Goal: Information Seeking & Learning: Check status

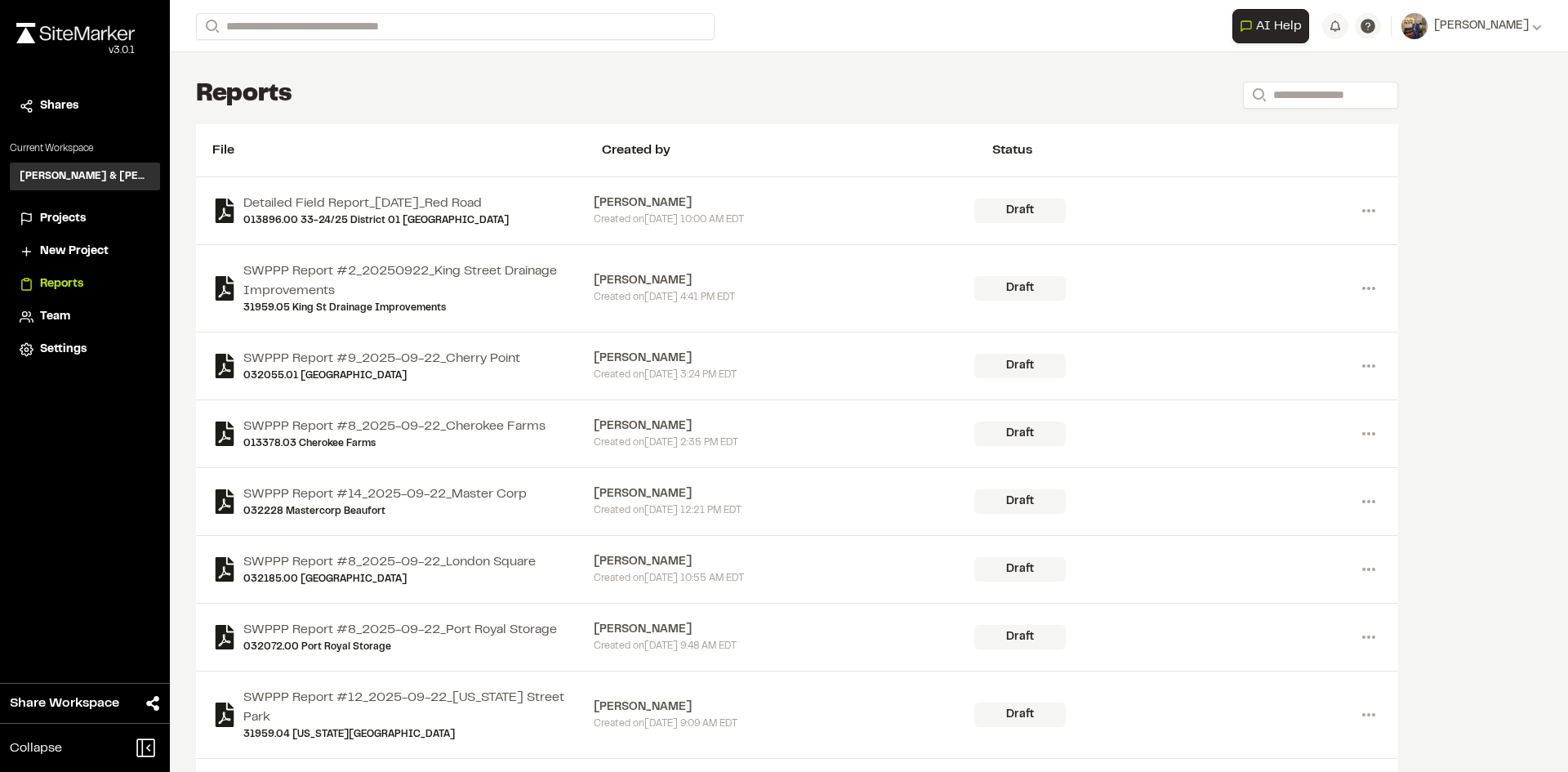
click at [67, 214] on span "Projects" at bounding box center [62, 218] width 45 height 18
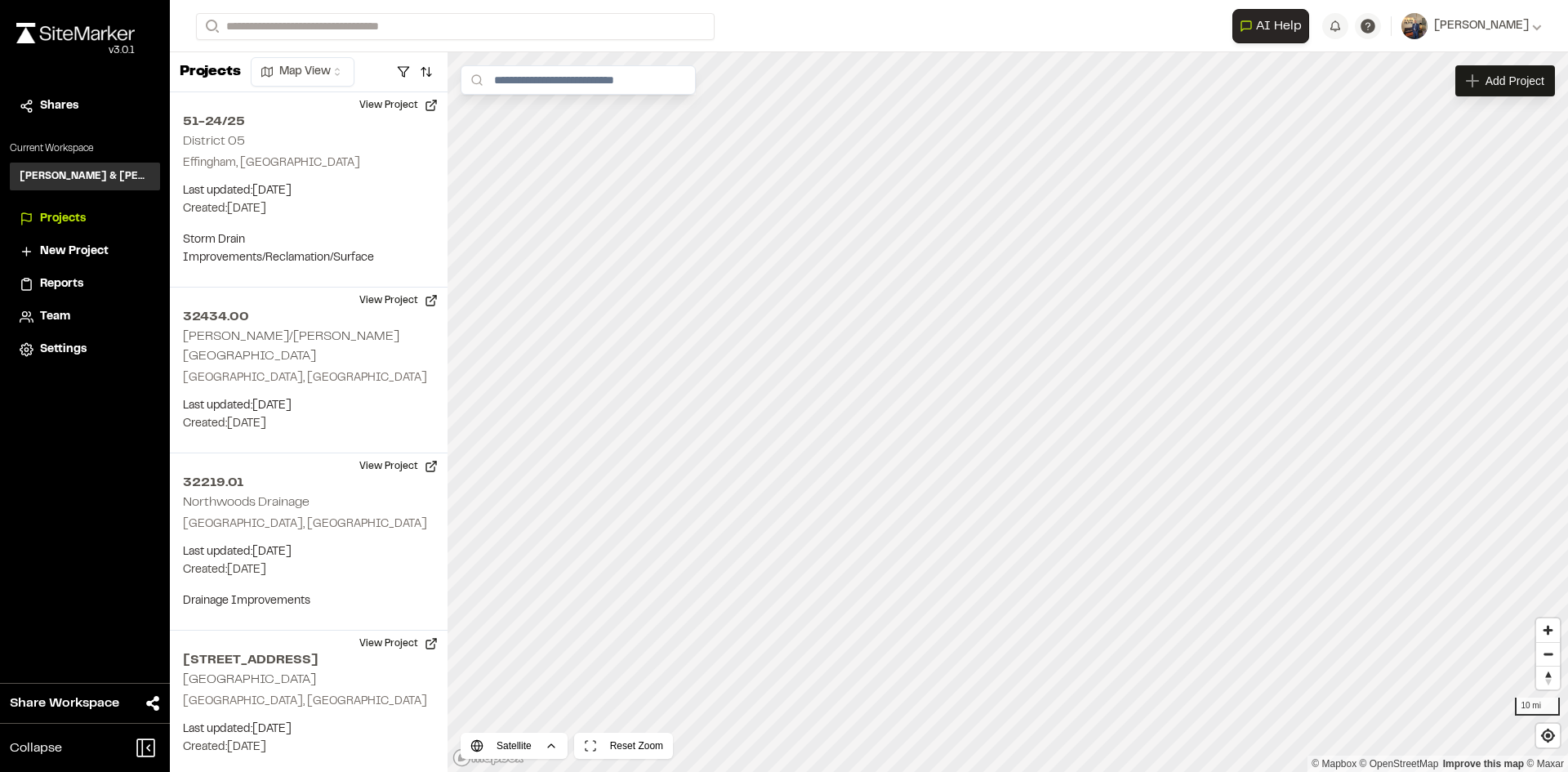
click at [68, 345] on span "Settings" at bounding box center [62, 350] width 46 height 18
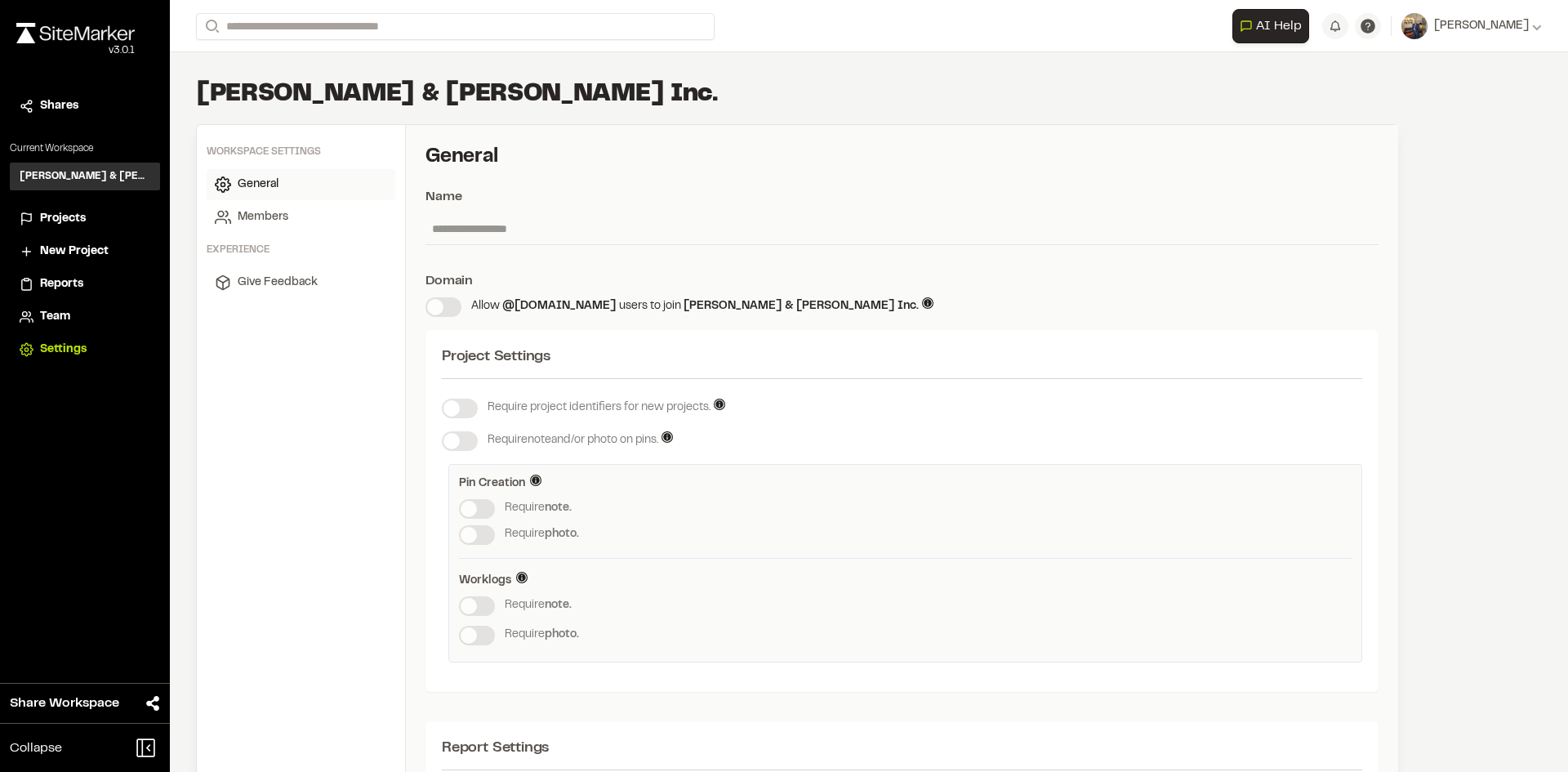
click at [58, 210] on span "Projects" at bounding box center [62, 218] width 45 height 18
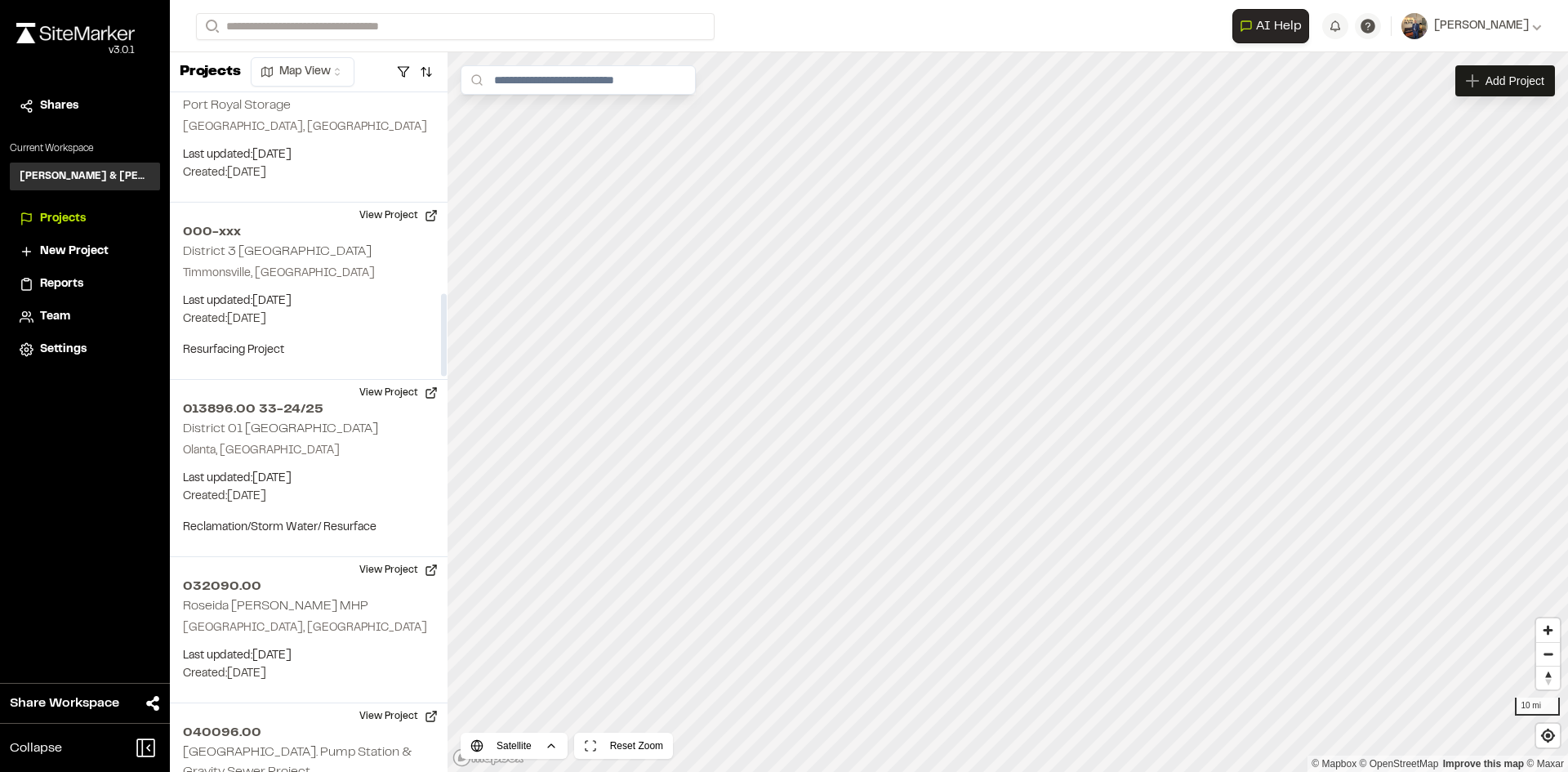
scroll to position [1715, 0]
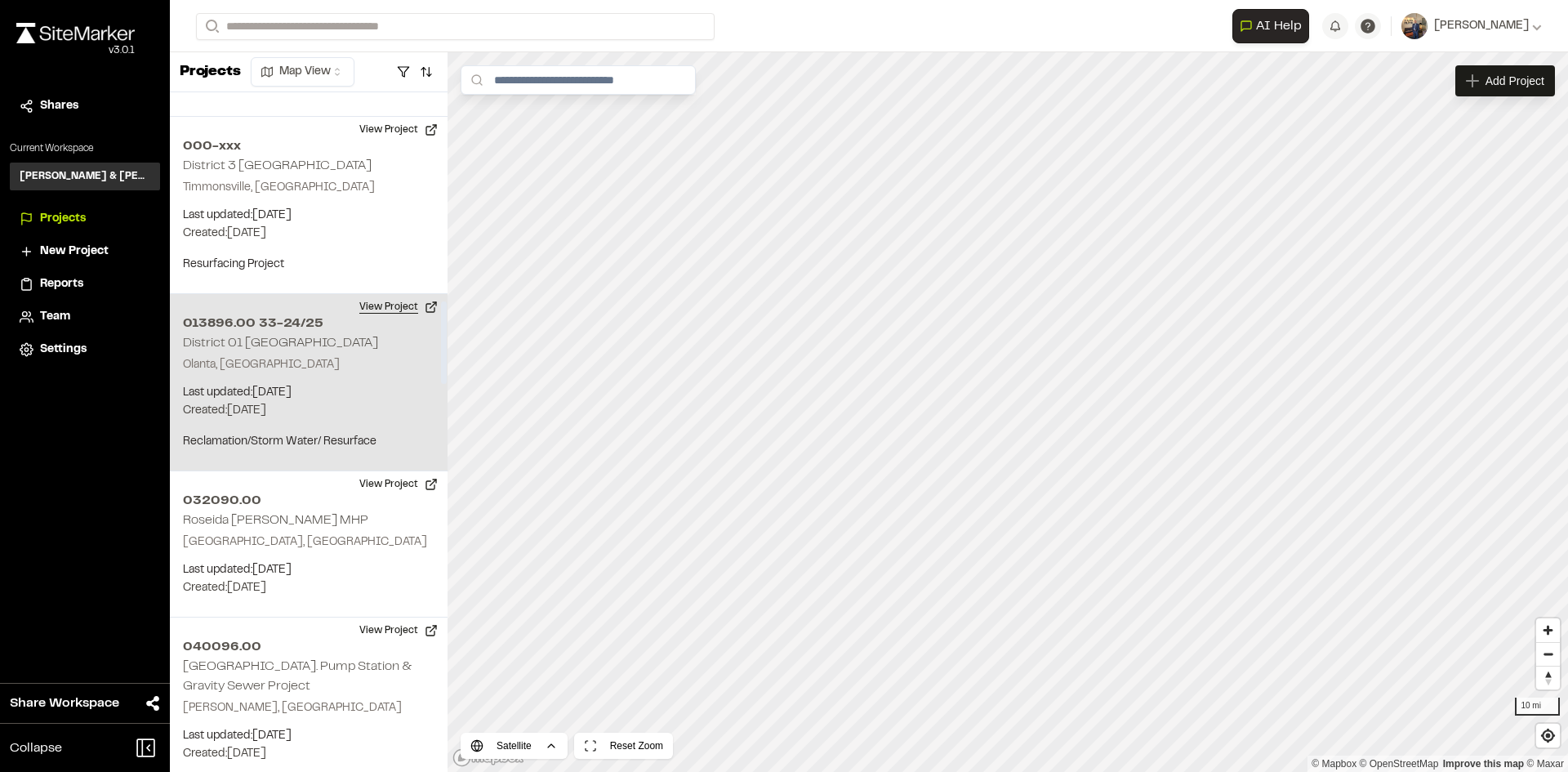
click at [397, 294] on button "View Project" at bounding box center [398, 306] width 98 height 26
click at [396, 294] on button "View Project" at bounding box center [398, 306] width 98 height 26
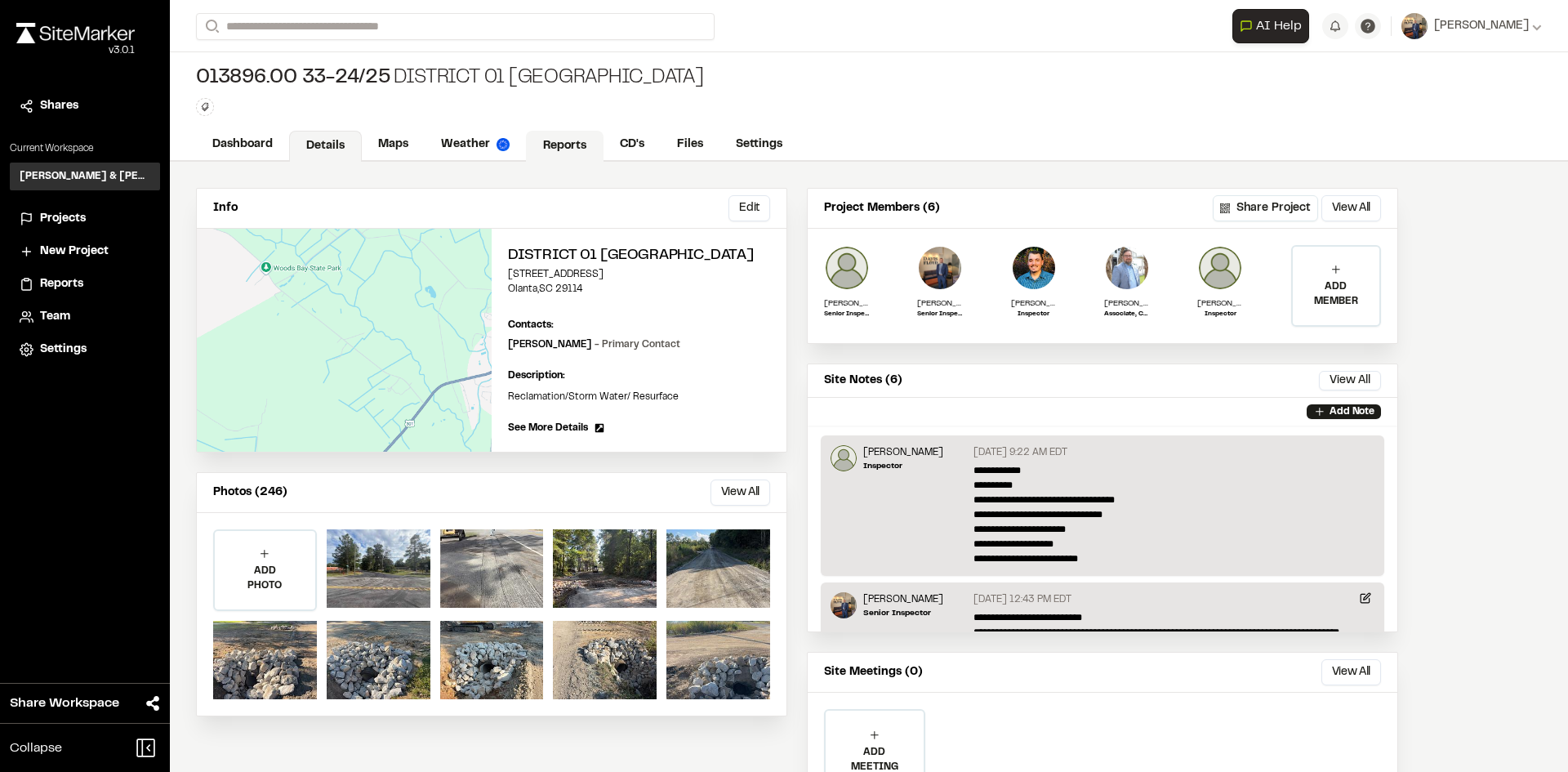
click at [585, 152] on link "Reports" at bounding box center [564, 145] width 78 height 31
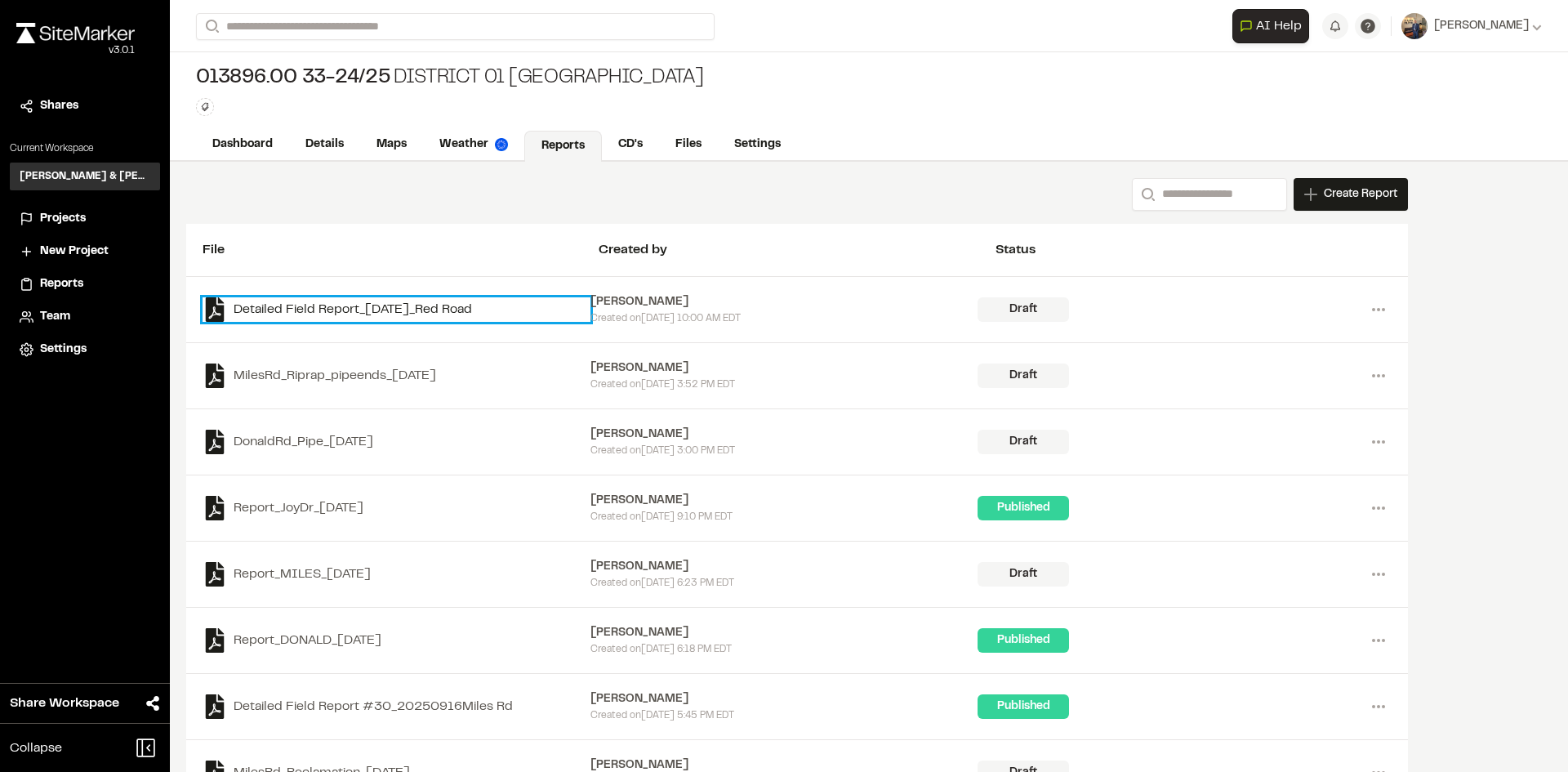
click at [468, 312] on link "Detailed Field Report_[DATE]_Red Road" at bounding box center [396, 309] width 388 height 25
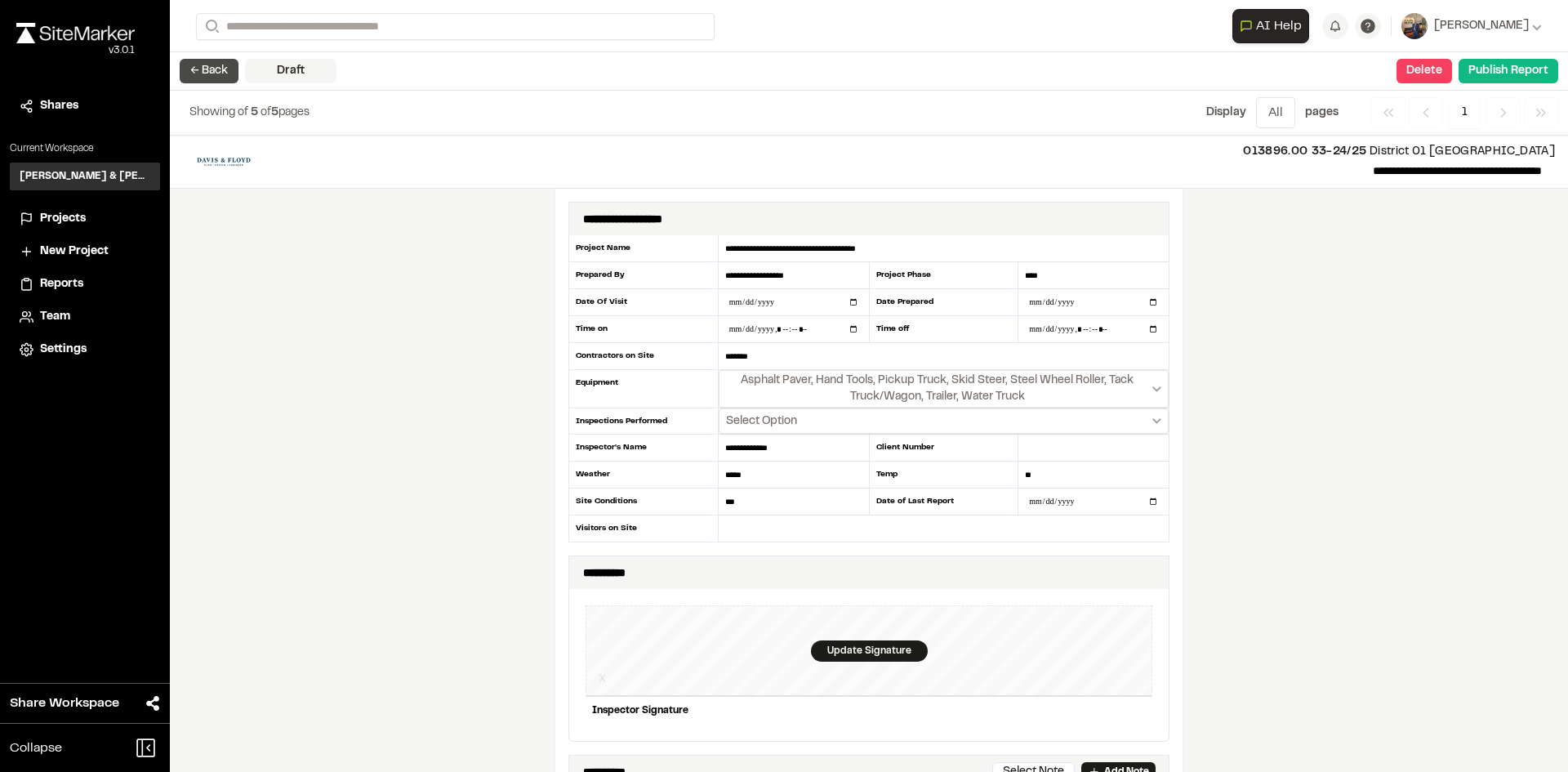
click at [191, 73] on button "← Back" at bounding box center [208, 70] width 58 height 25
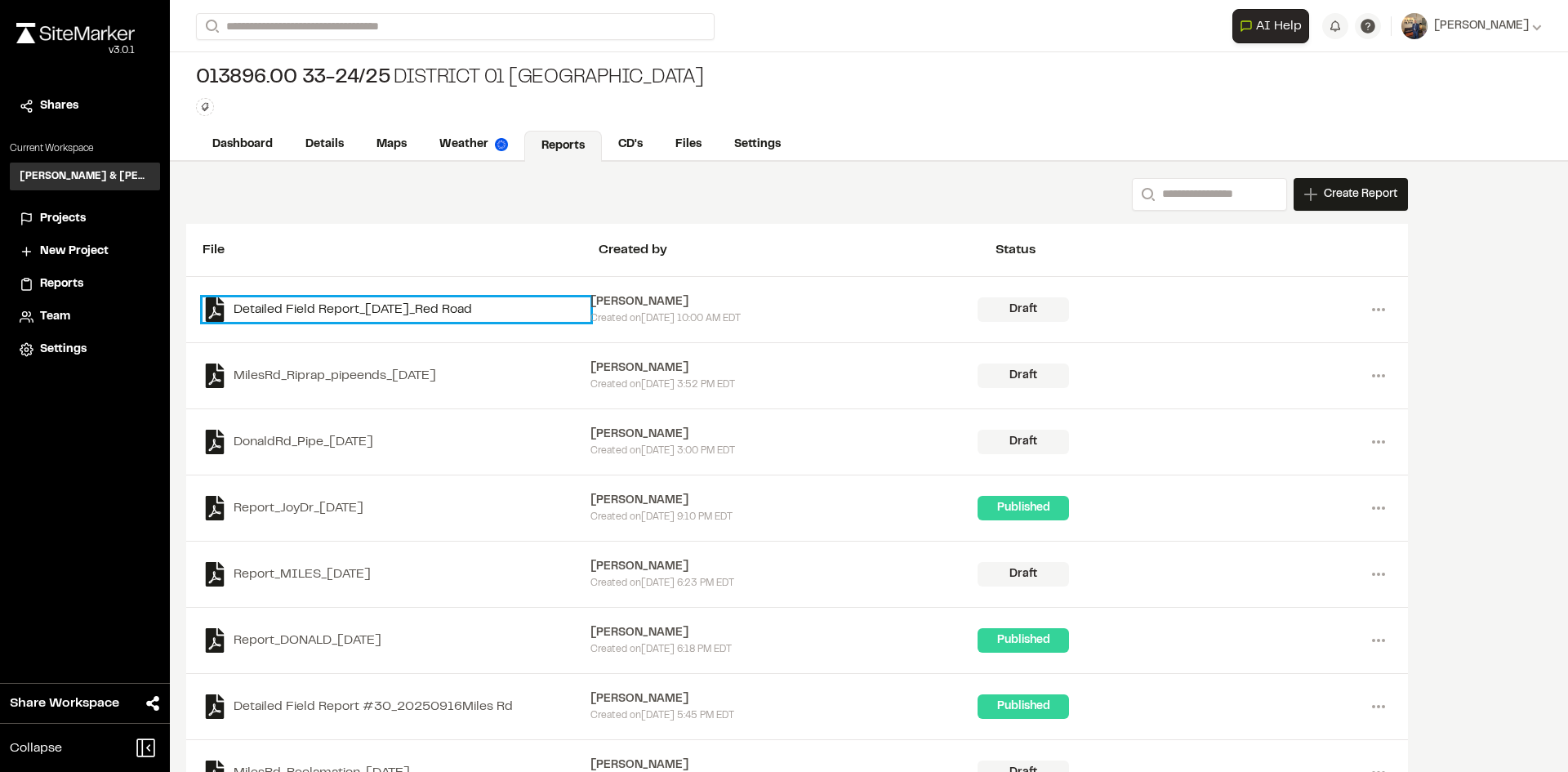
click at [400, 302] on link "Detailed Field Report_[DATE]_Red Road" at bounding box center [396, 309] width 388 height 25
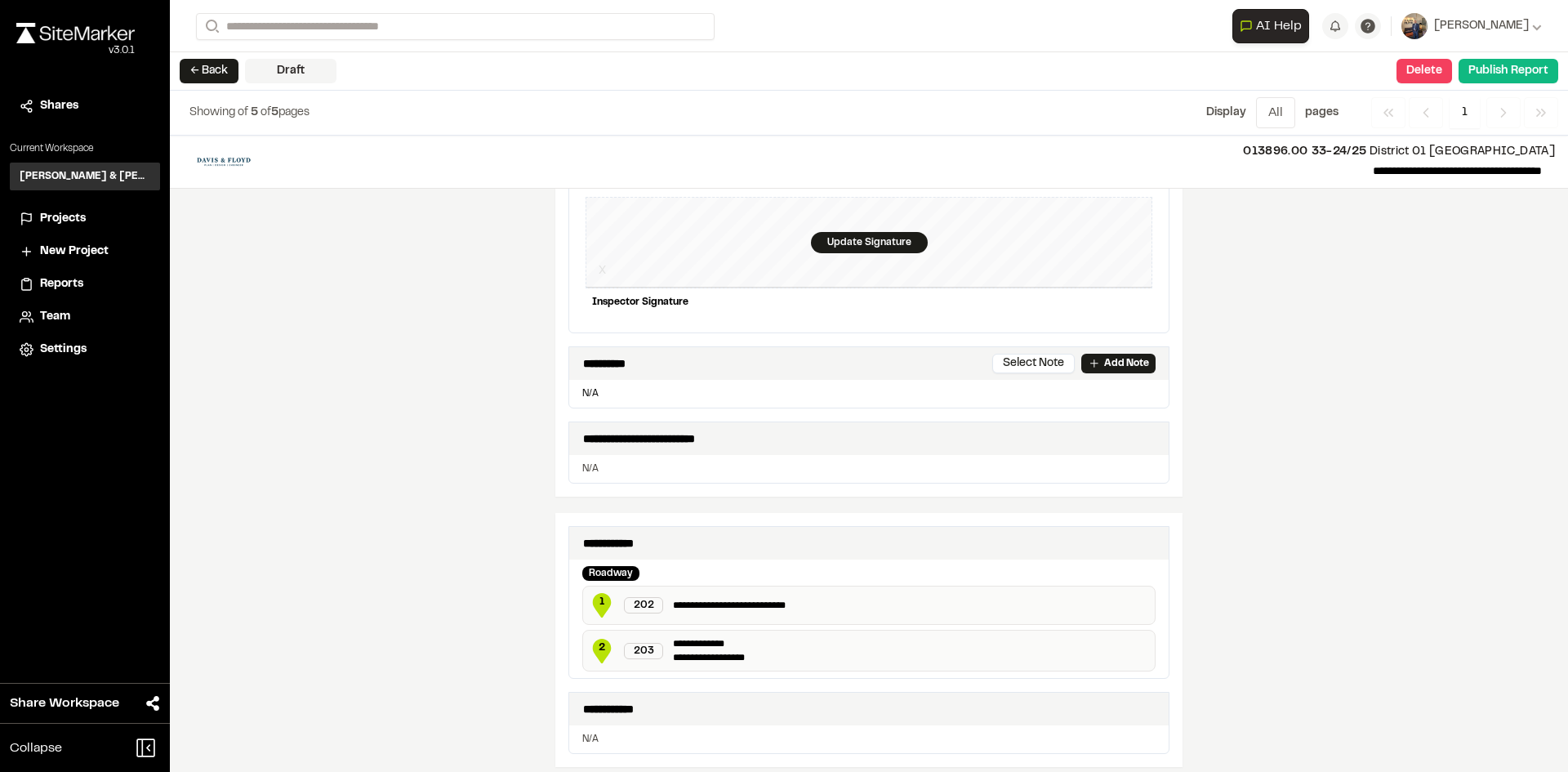
scroll to position [735, 0]
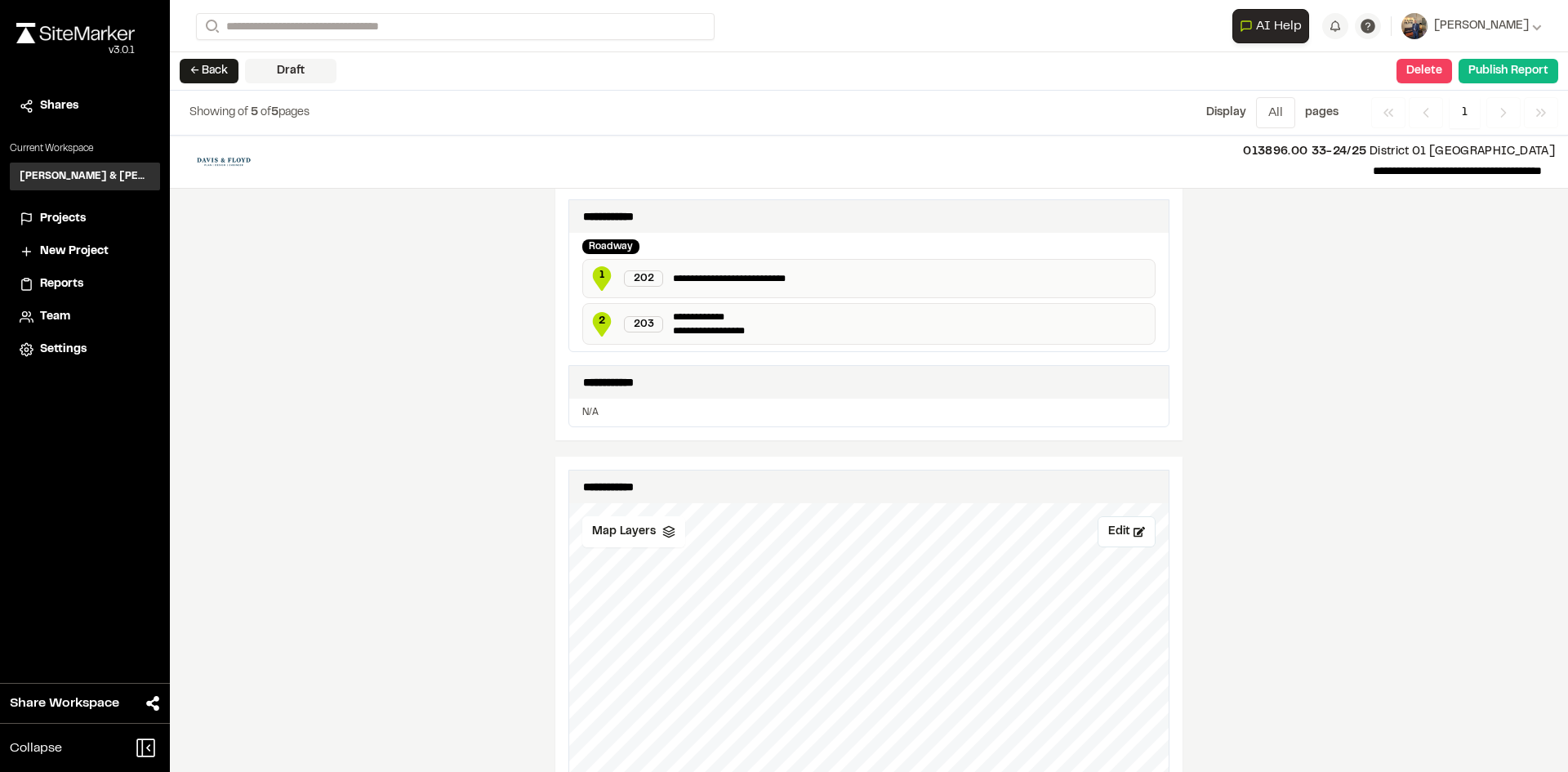
click at [595, 320] on span "2" at bounding box center [602, 320] width 25 height 15
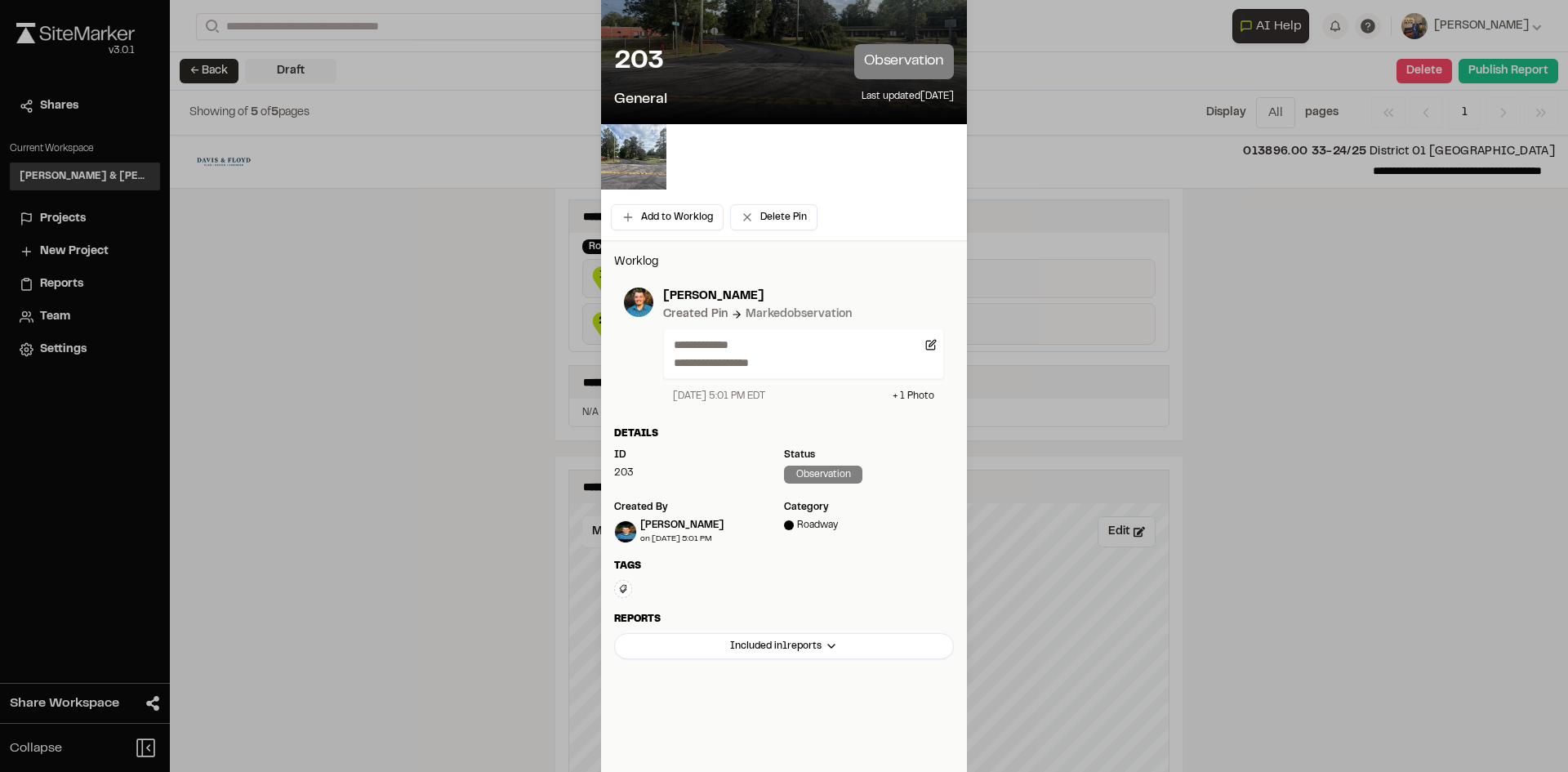
scroll to position [135, 0]
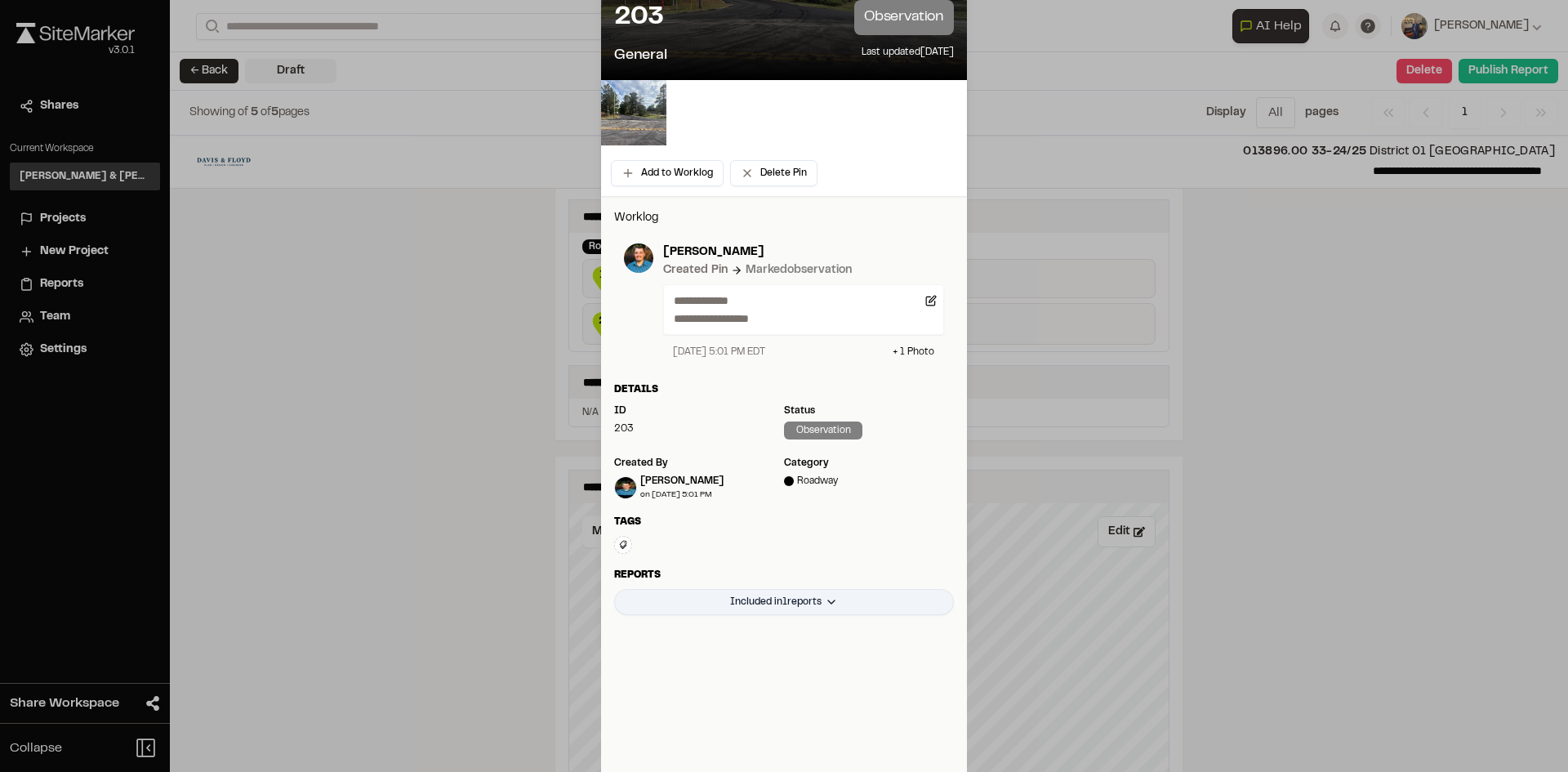
click at [772, 597] on html "**********" at bounding box center [784, 386] width 1568 height 772
click at [791, 639] on div "Detailed Field Report_[DATE]_Red Road" at bounding box center [763, 637] width 242 height 28
click at [829, 600] on html "**********" at bounding box center [784, 386] width 1568 height 772
click at [914, 550] on html "**********" at bounding box center [784, 386] width 1568 height 772
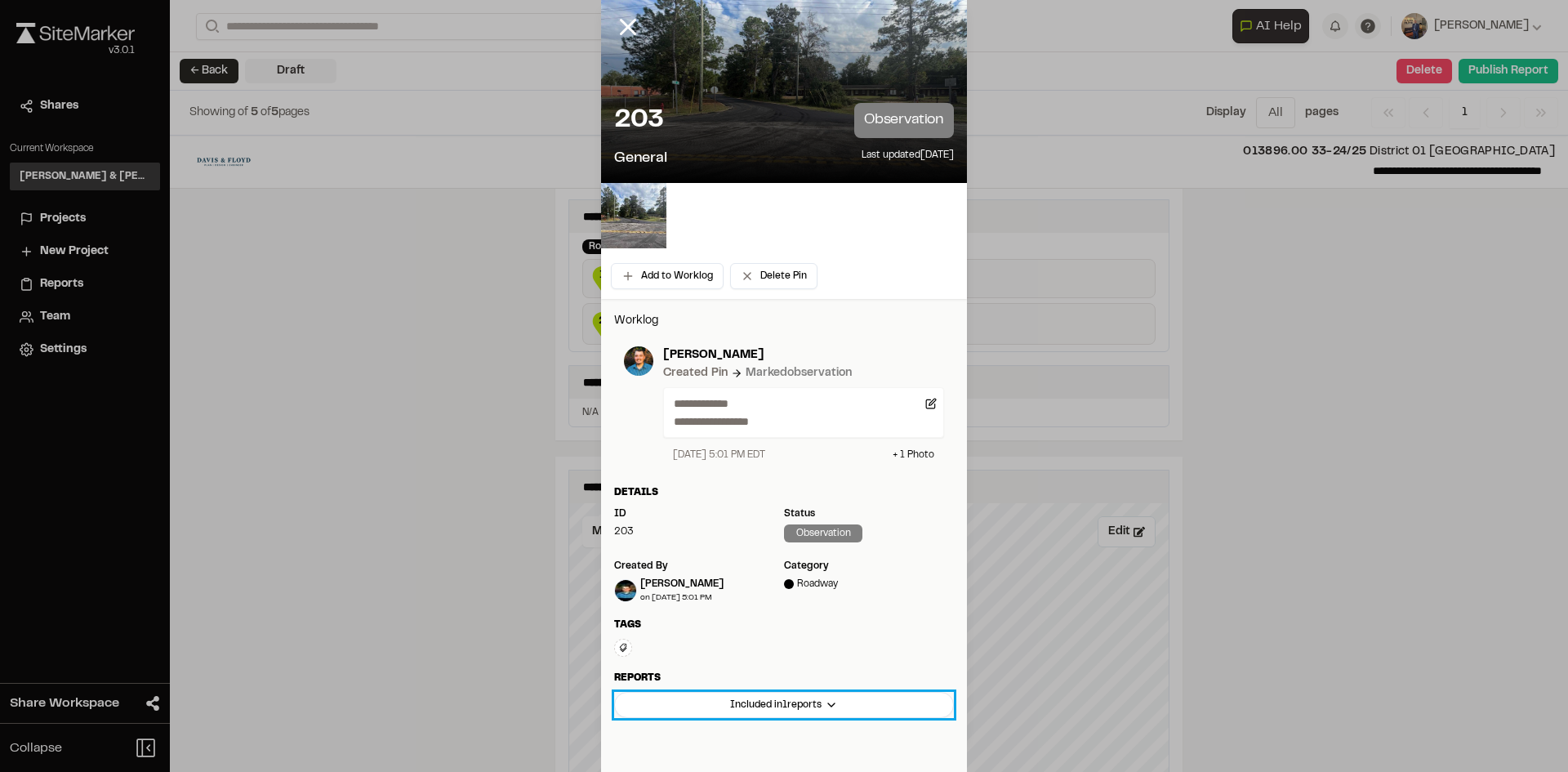
scroll to position [0, 0]
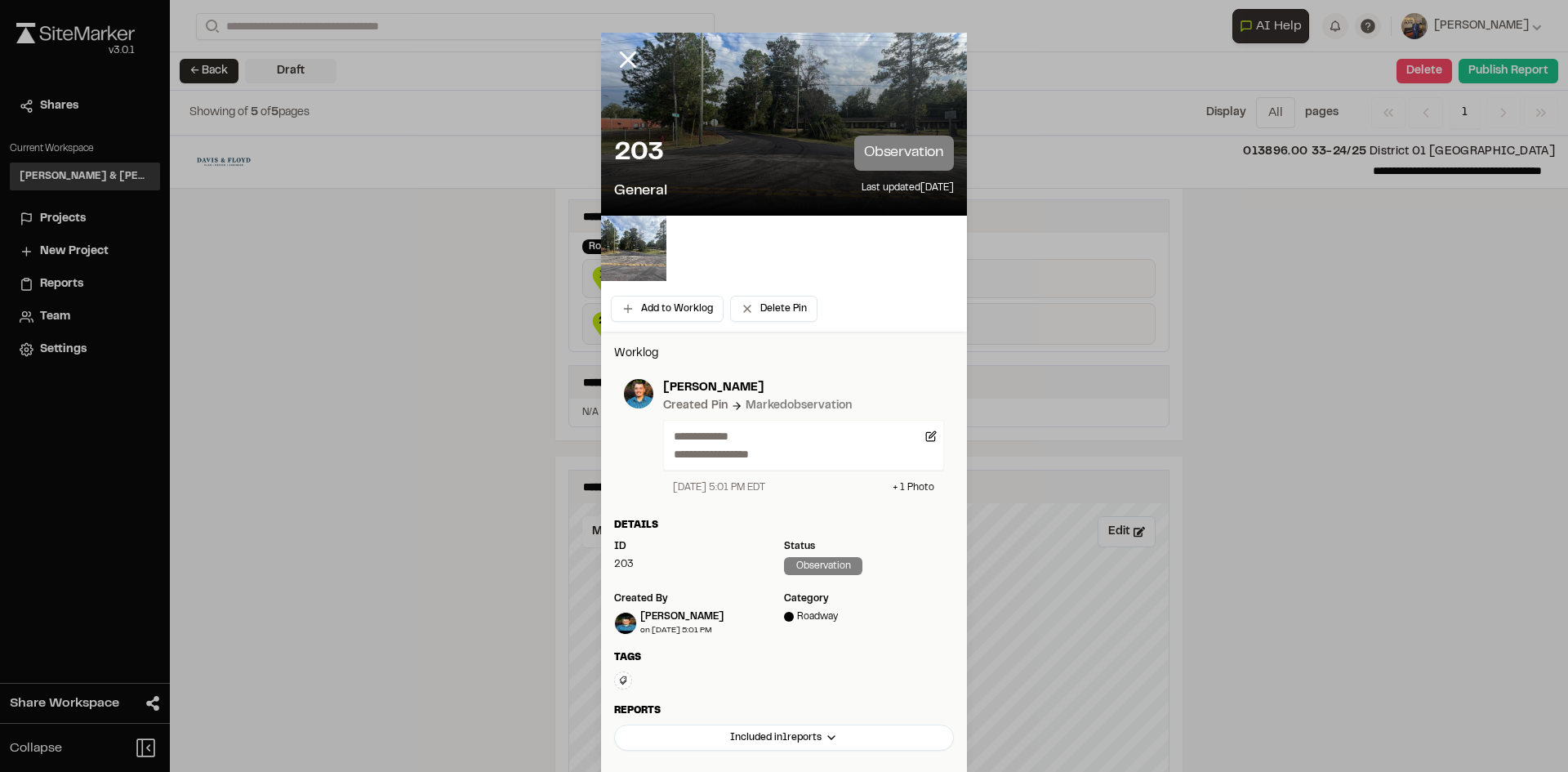
click at [622, 44] on div at bounding box center [639, 71] width 78 height 78
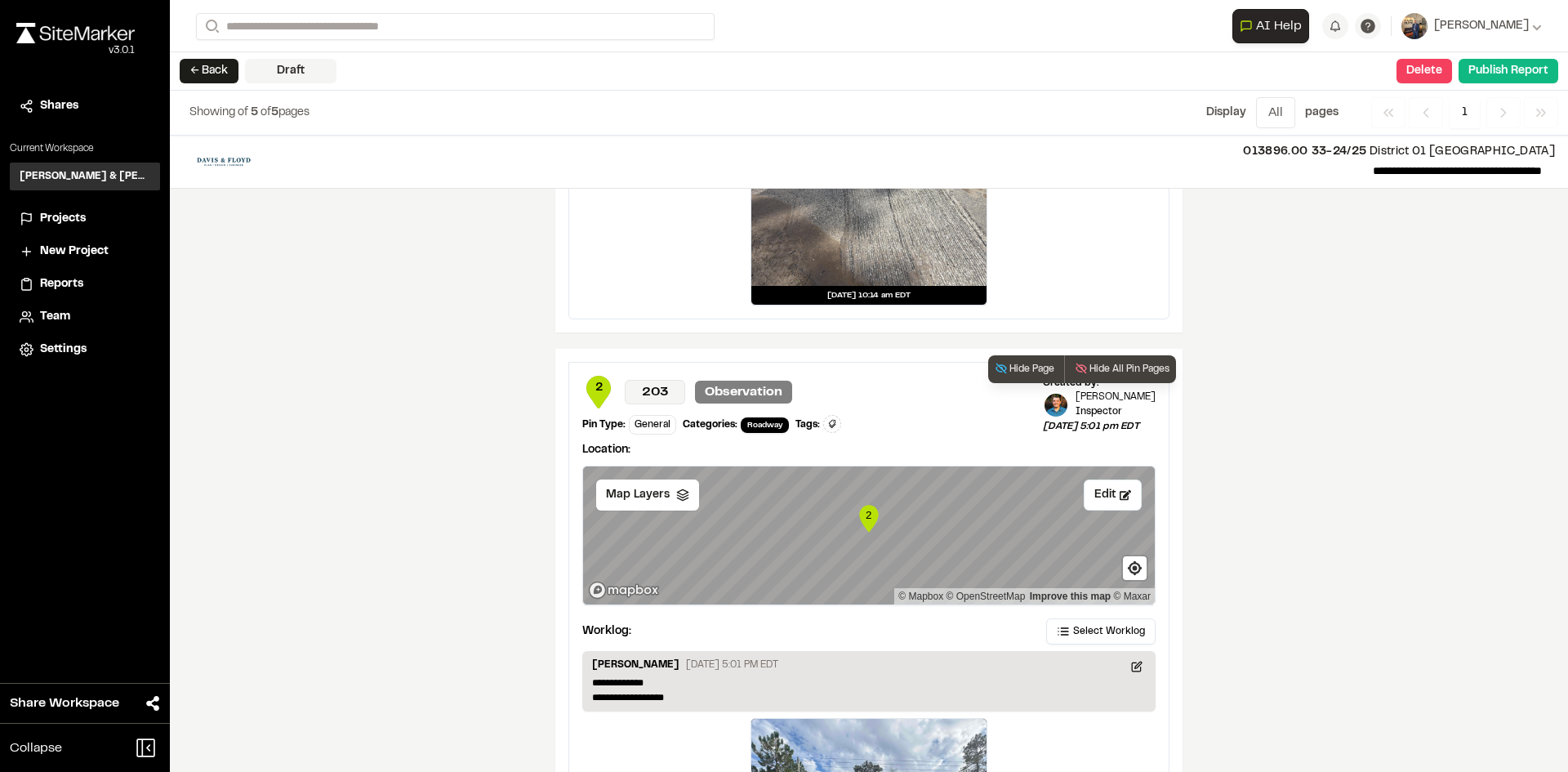
scroll to position [2389, 0]
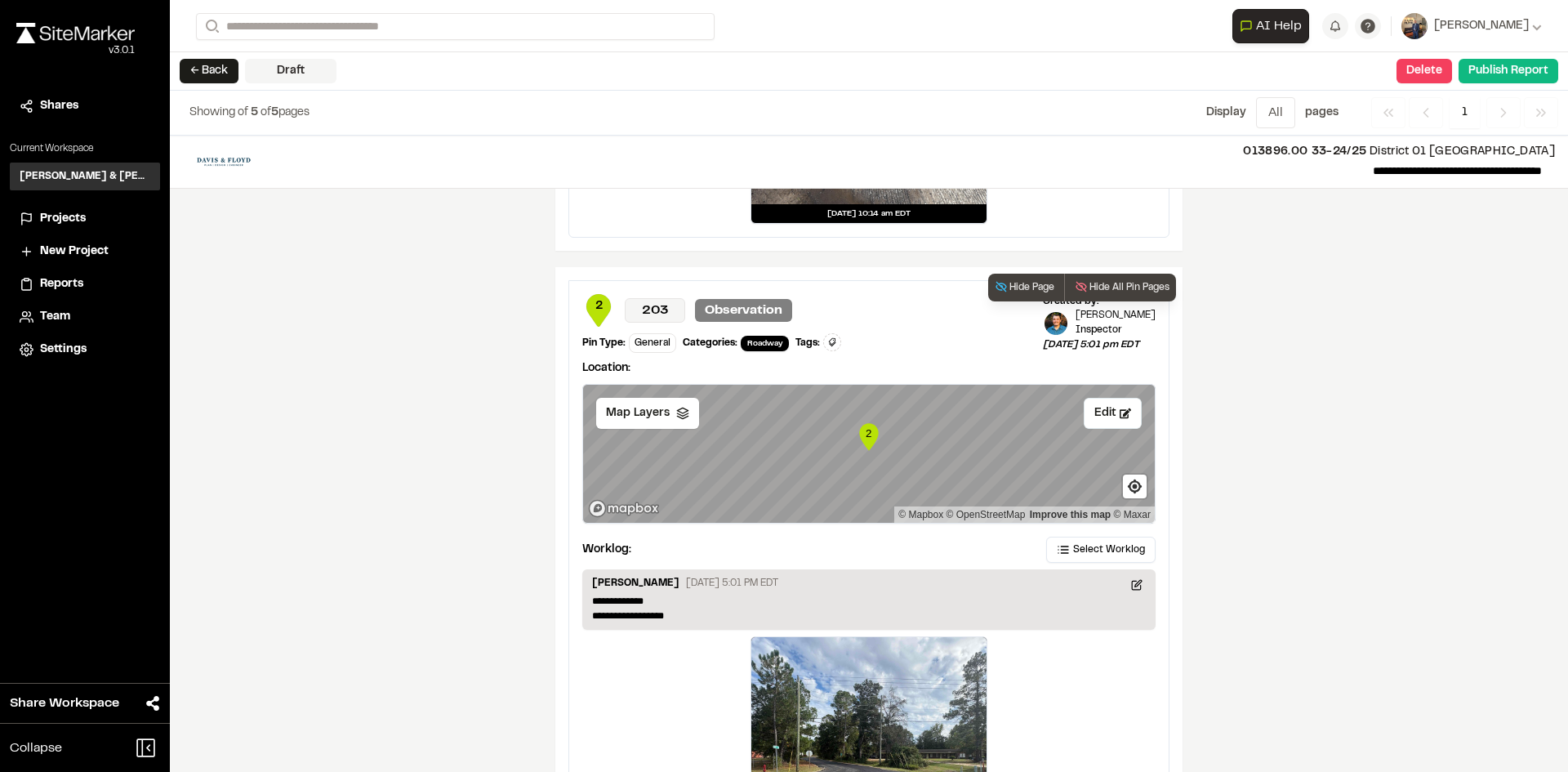
click at [866, 438] on text "2" at bounding box center [868, 433] width 6 height 12
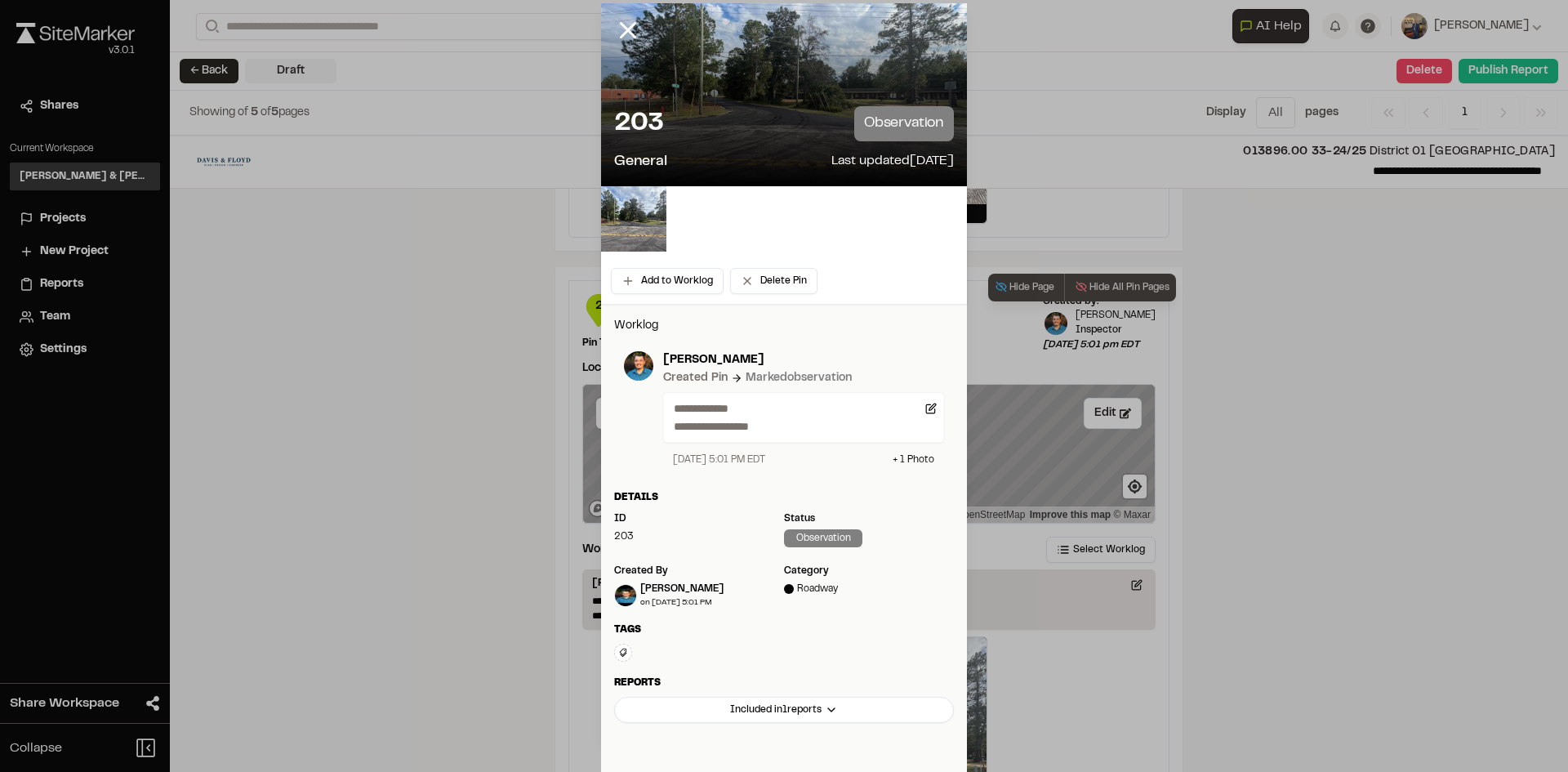
scroll to position [0, 0]
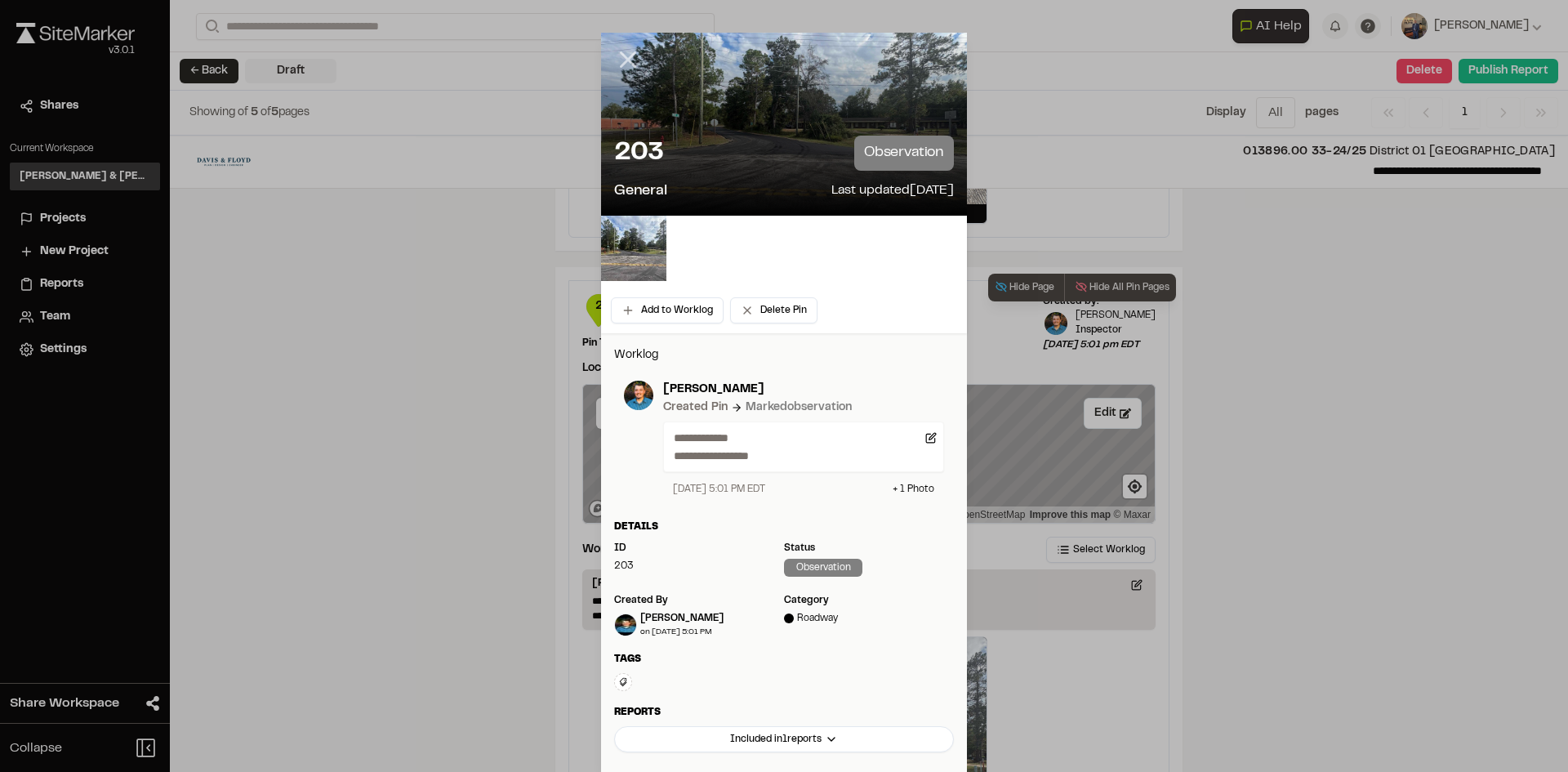
click at [627, 57] on icon at bounding box center [627, 59] width 28 height 28
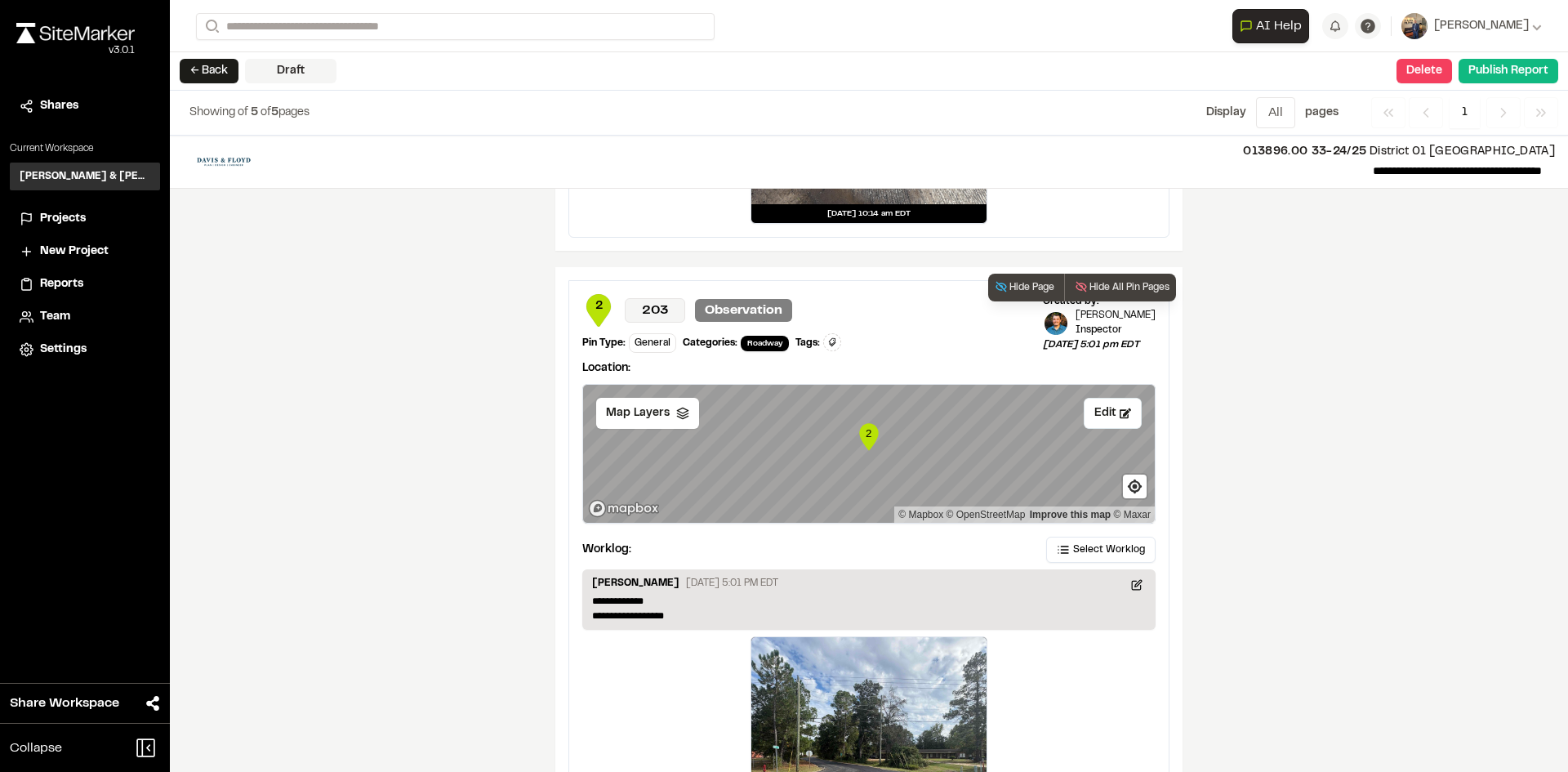
scroll to position [2307, 0]
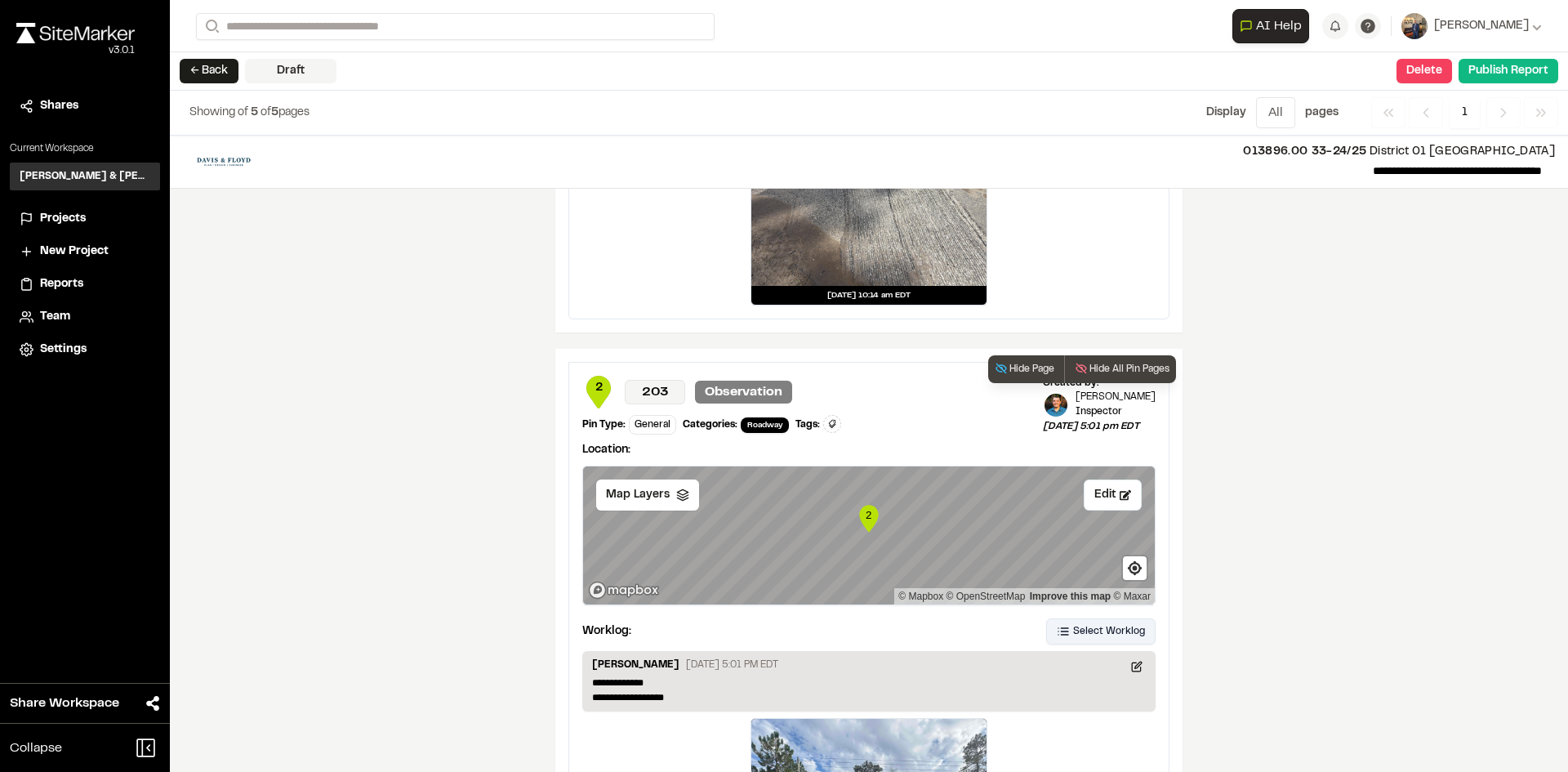
click at [1114, 627] on span "Select Worklog" at bounding box center [1109, 631] width 72 height 15
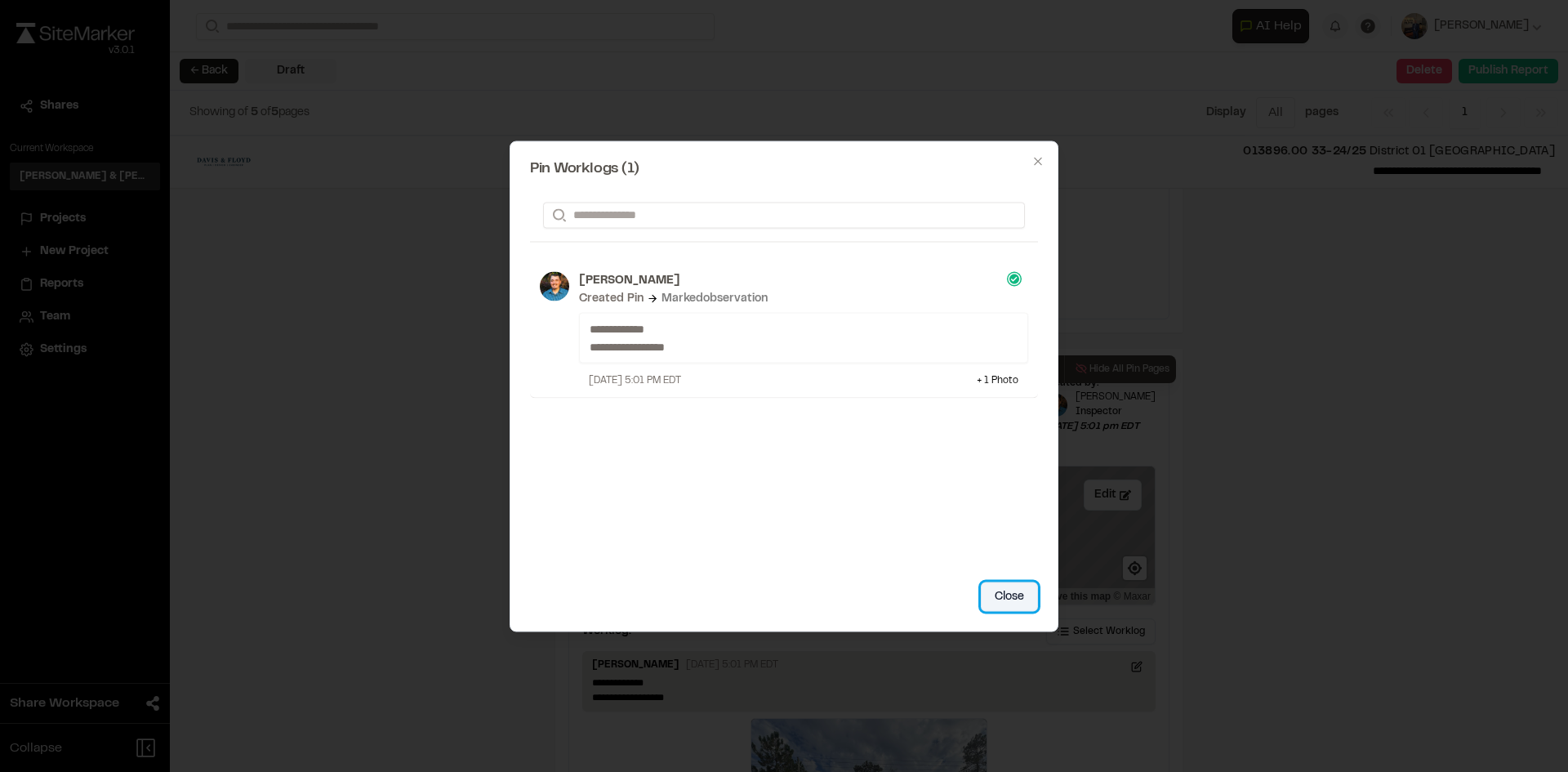
click at [996, 592] on button "Close" at bounding box center [1009, 596] width 57 height 30
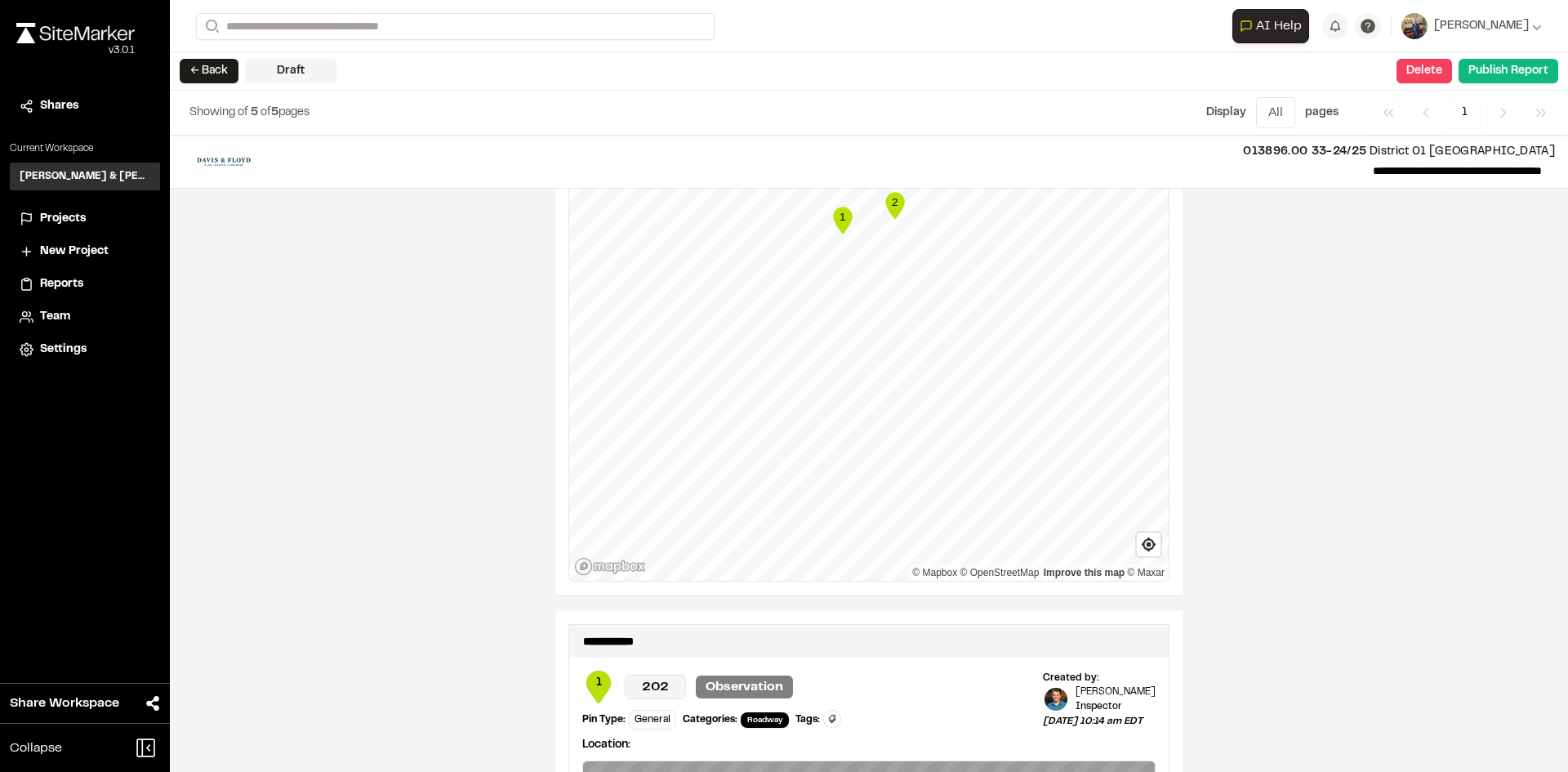
scroll to position [1552, 0]
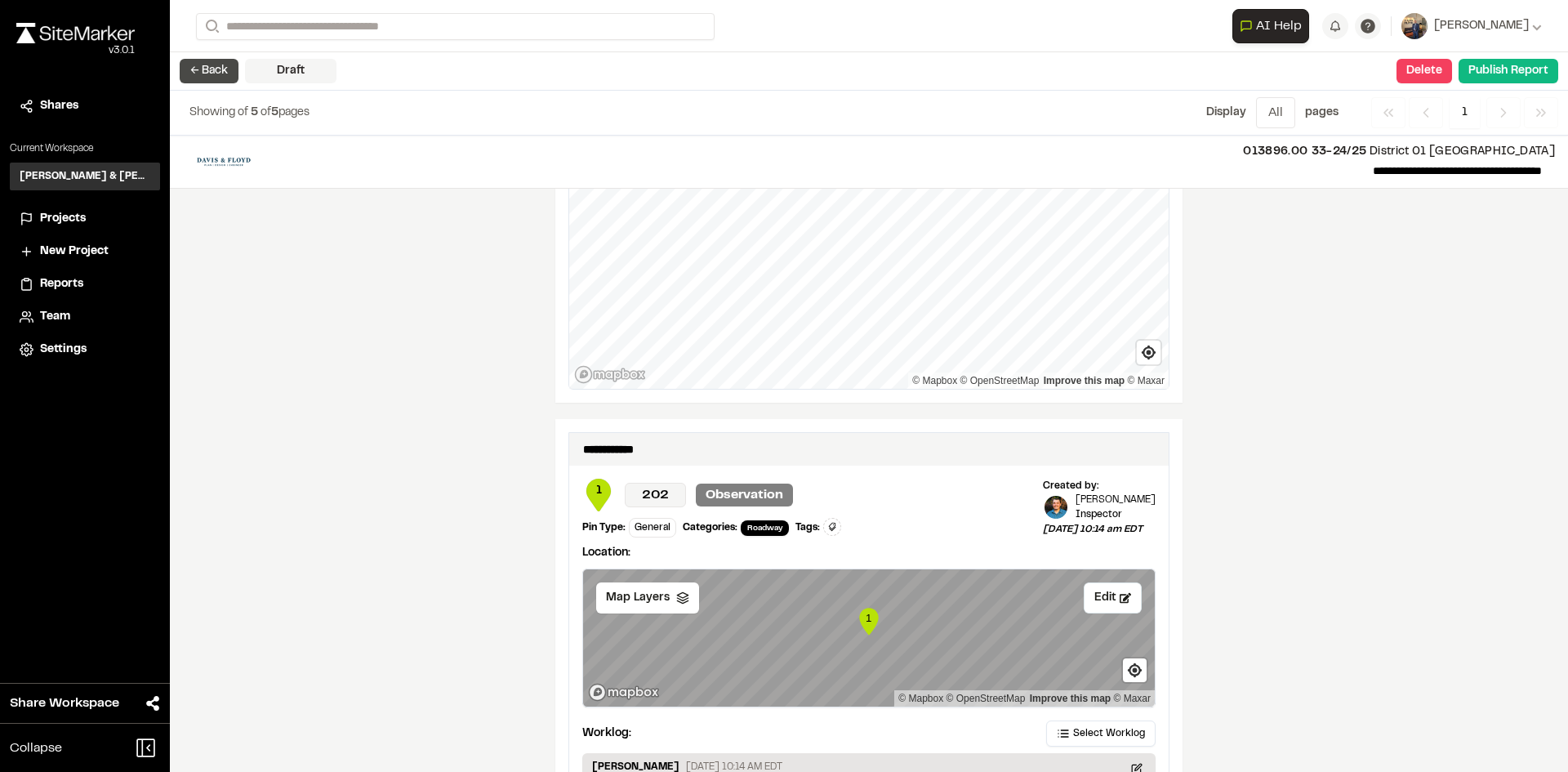
click at [200, 73] on button "← Back" at bounding box center [208, 70] width 58 height 25
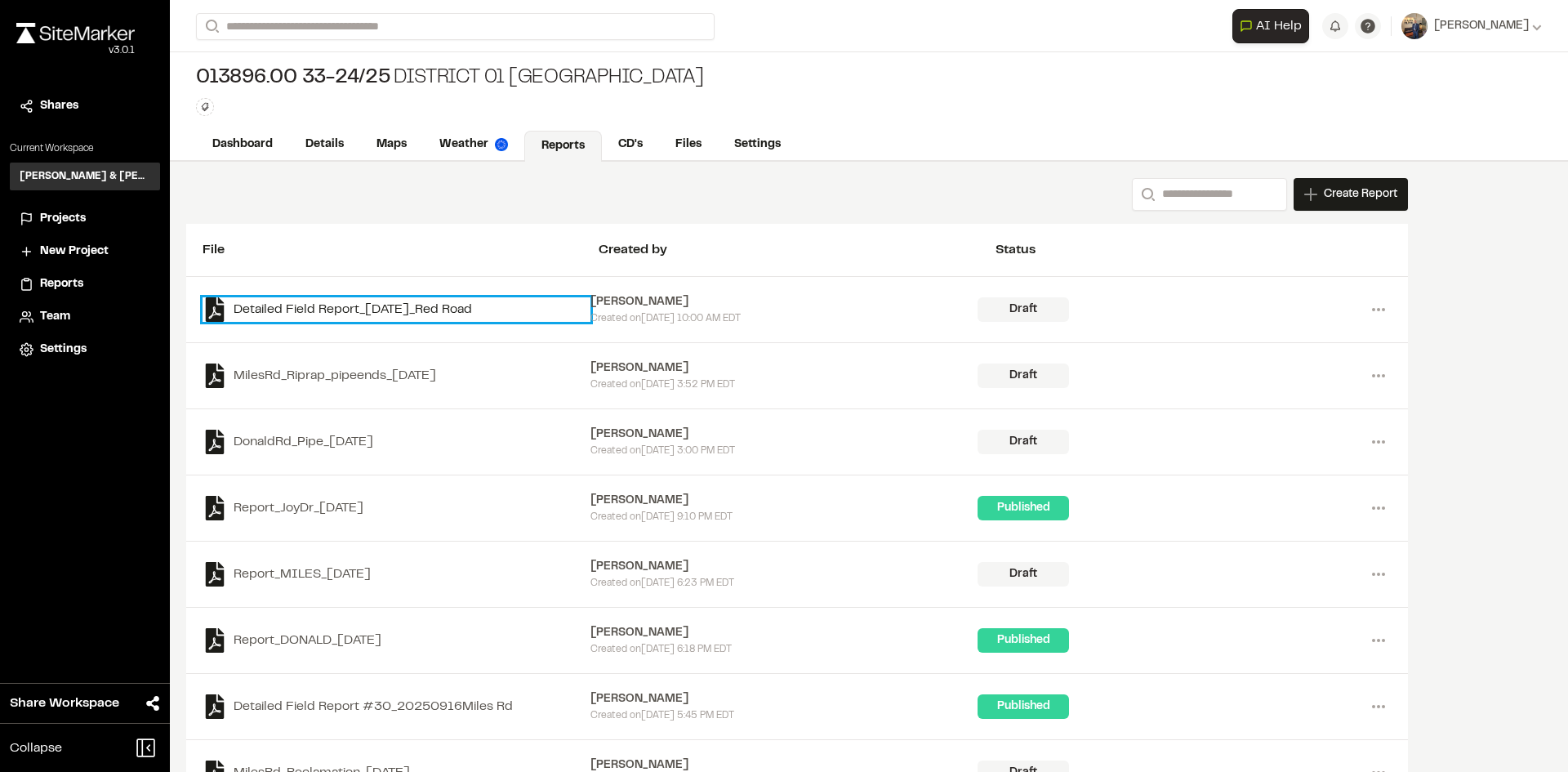
click at [351, 306] on link "Detailed Field Report_2025-09-22_Red Road" at bounding box center [396, 309] width 388 height 25
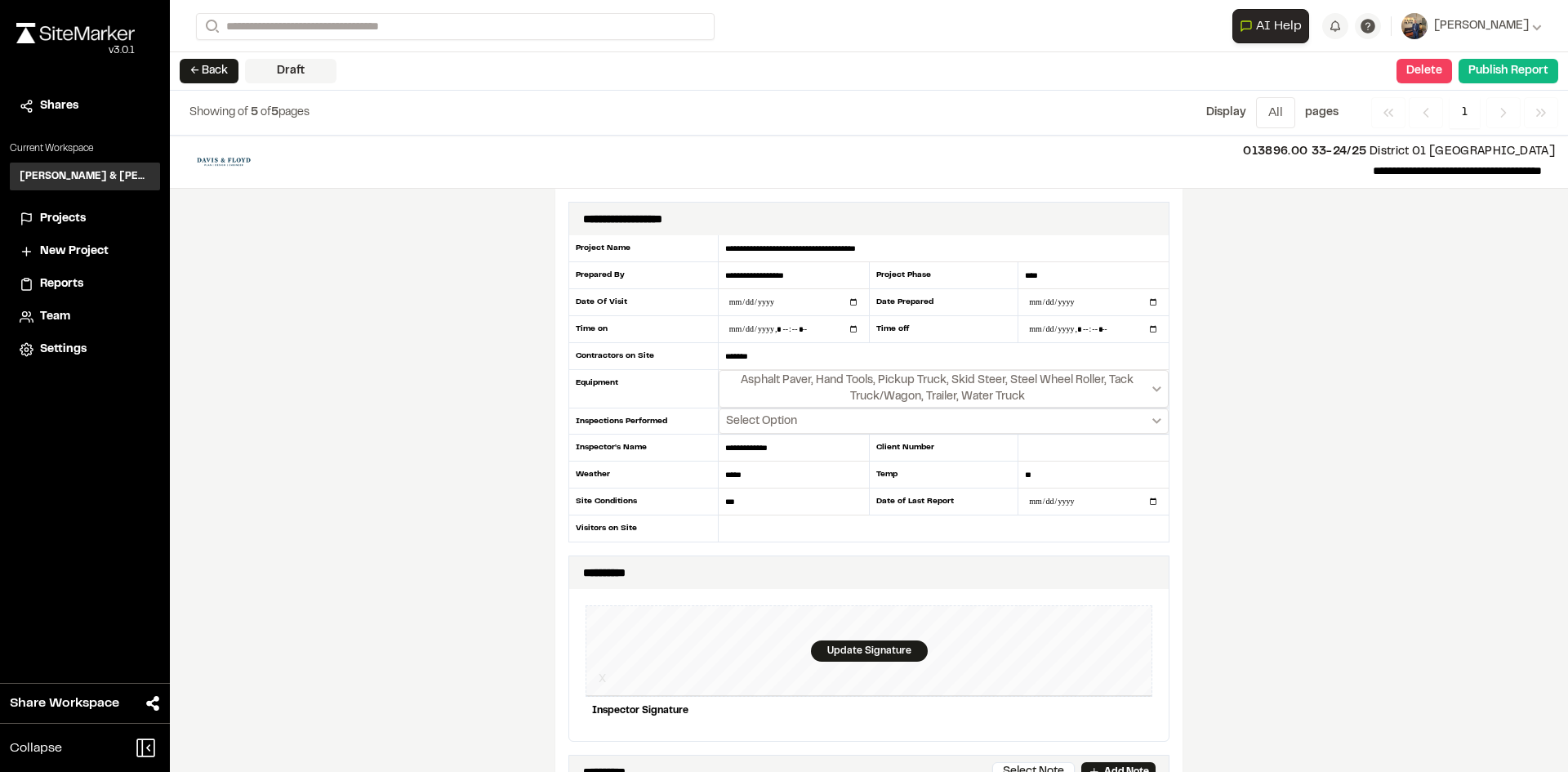
click at [48, 346] on span "Settings" at bounding box center [62, 350] width 46 height 18
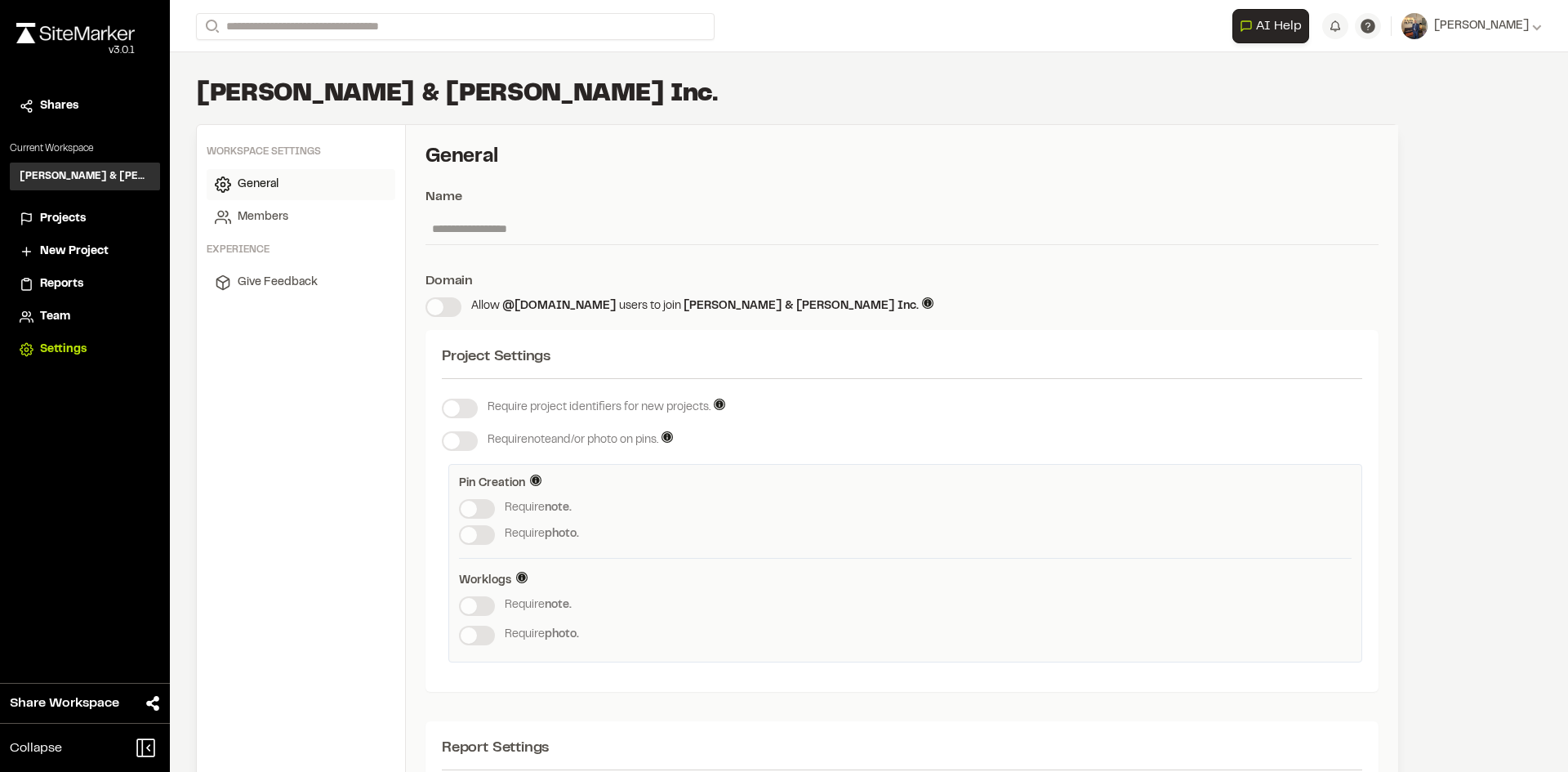
click at [481, 637] on div "Require photo." at bounding box center [904, 636] width 892 height 20
click at [90, 215] on div "Projects" at bounding box center [95, 218] width 111 height 18
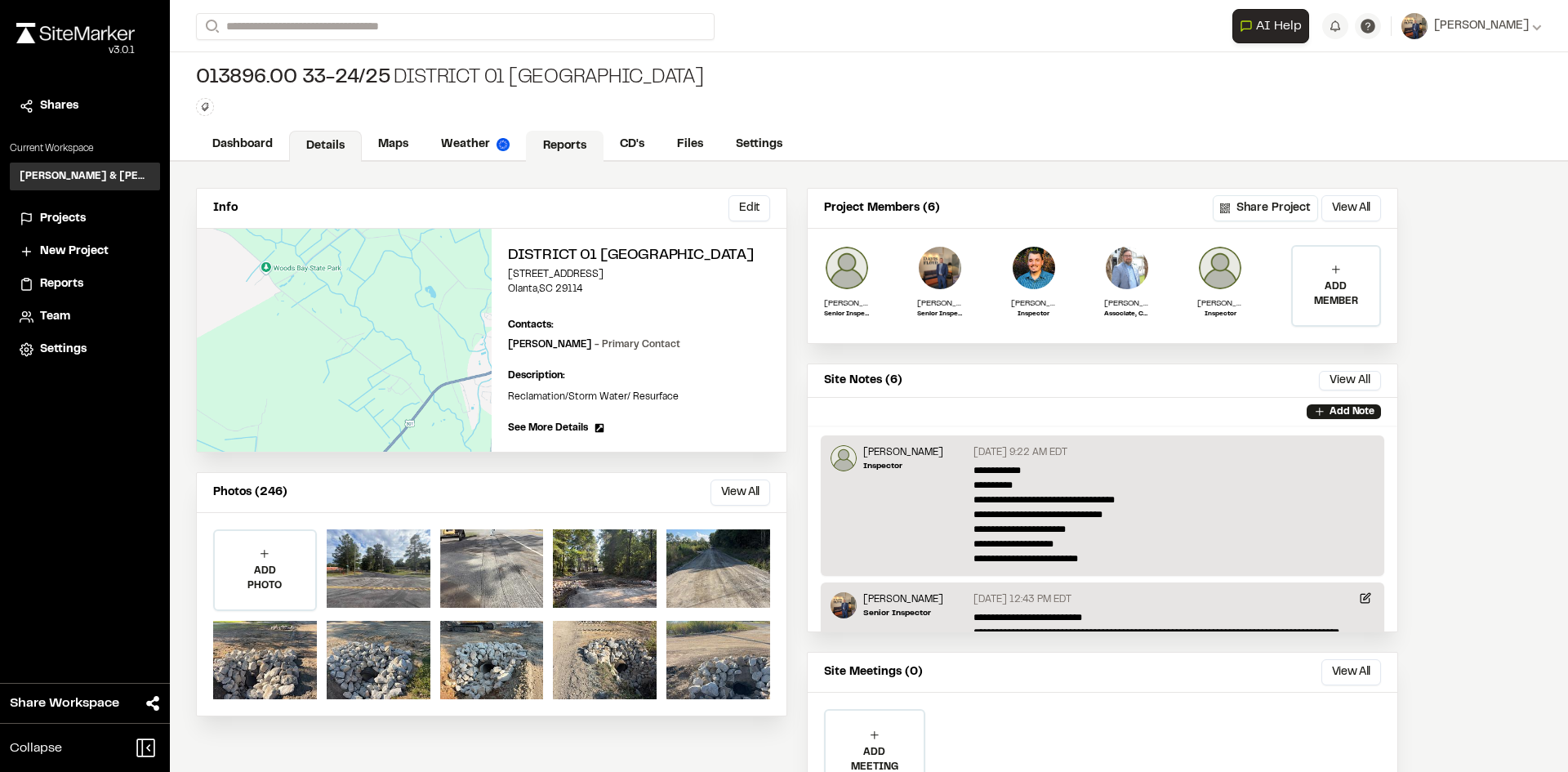
click at [569, 143] on link "Reports" at bounding box center [564, 145] width 78 height 31
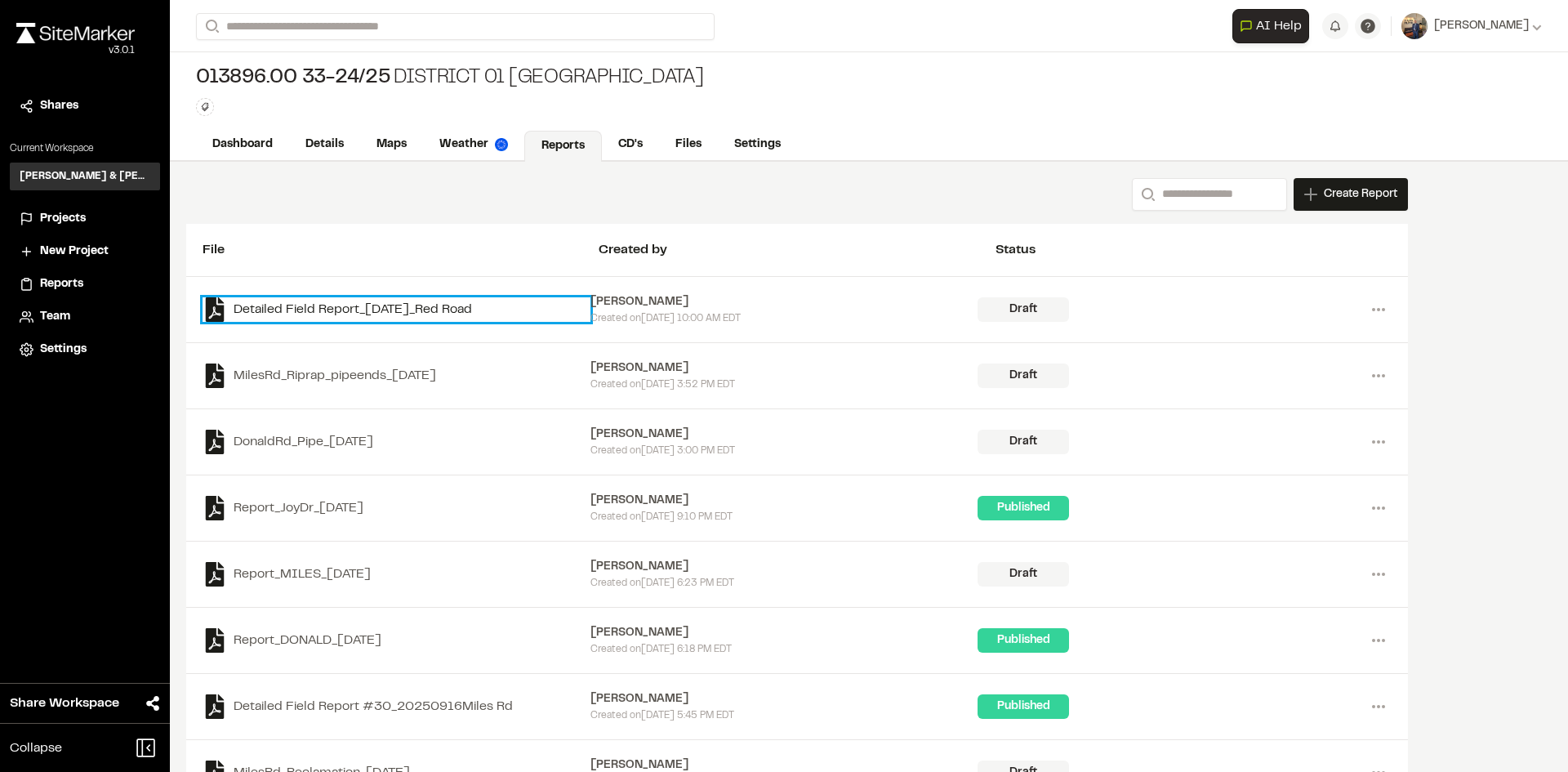
click at [356, 305] on link "Detailed Field Report_[DATE]_Red Road" at bounding box center [396, 309] width 388 height 25
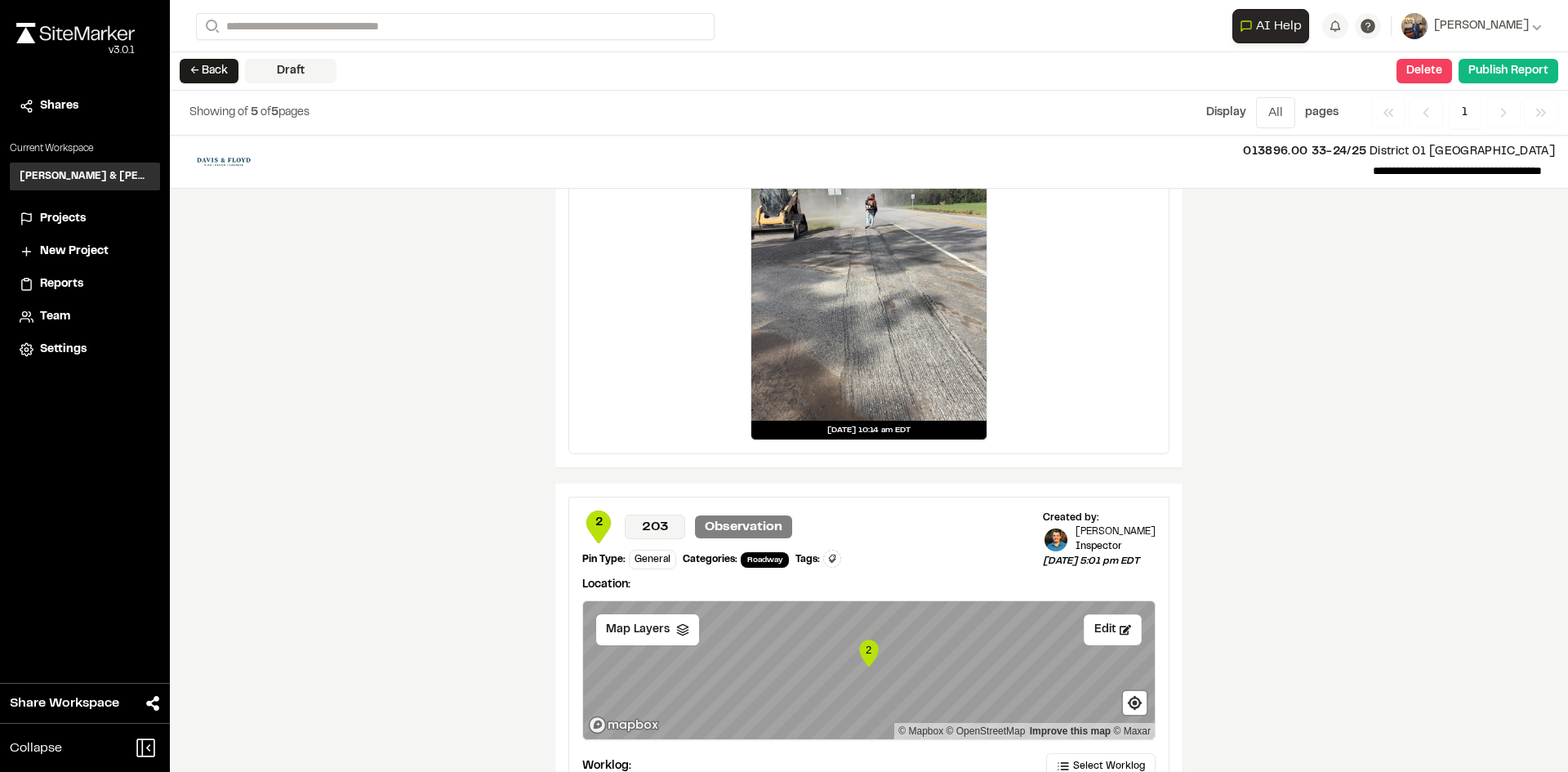
scroll to position [2144, 0]
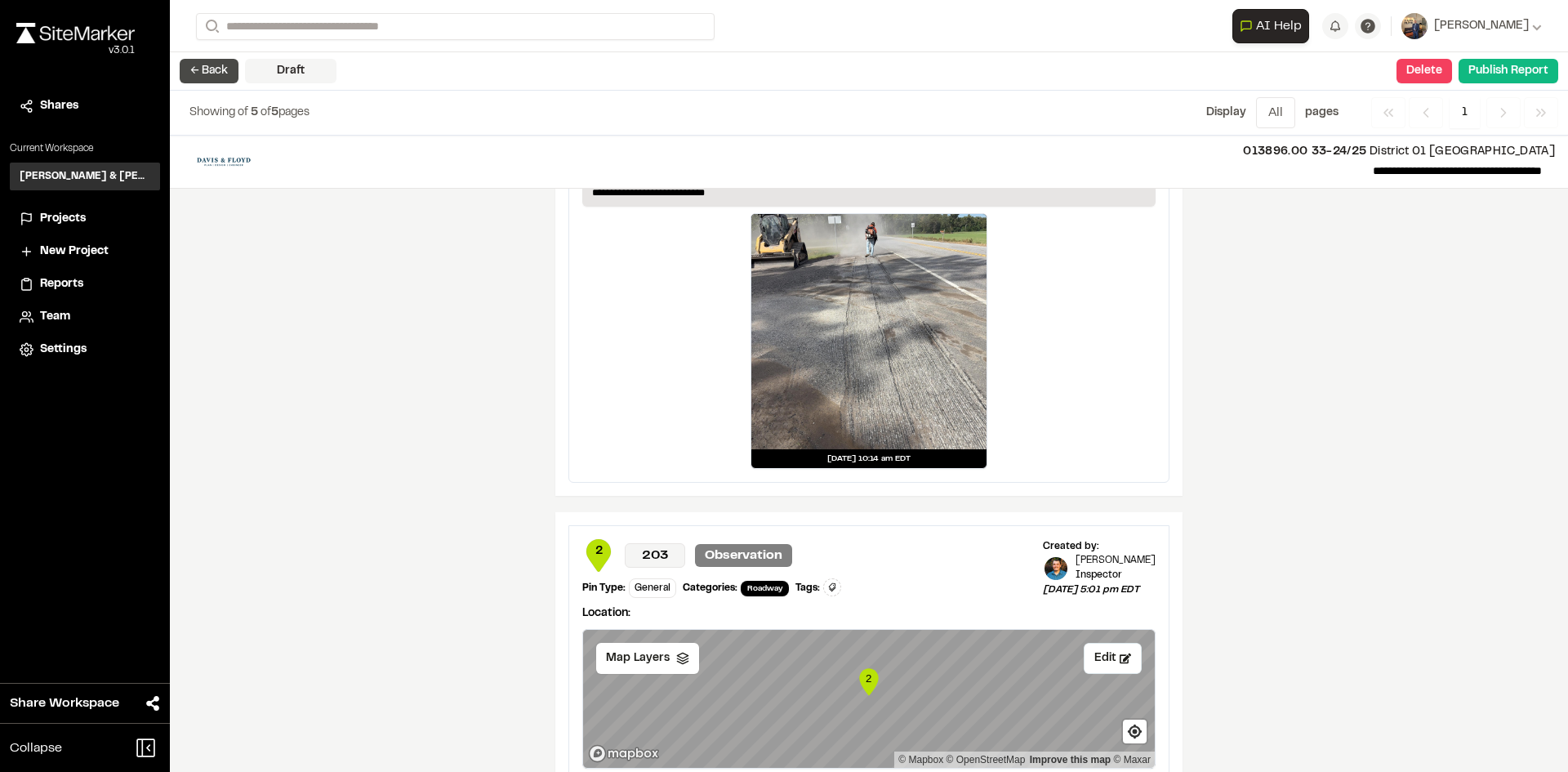
click at [207, 70] on button "← Back" at bounding box center [208, 70] width 58 height 25
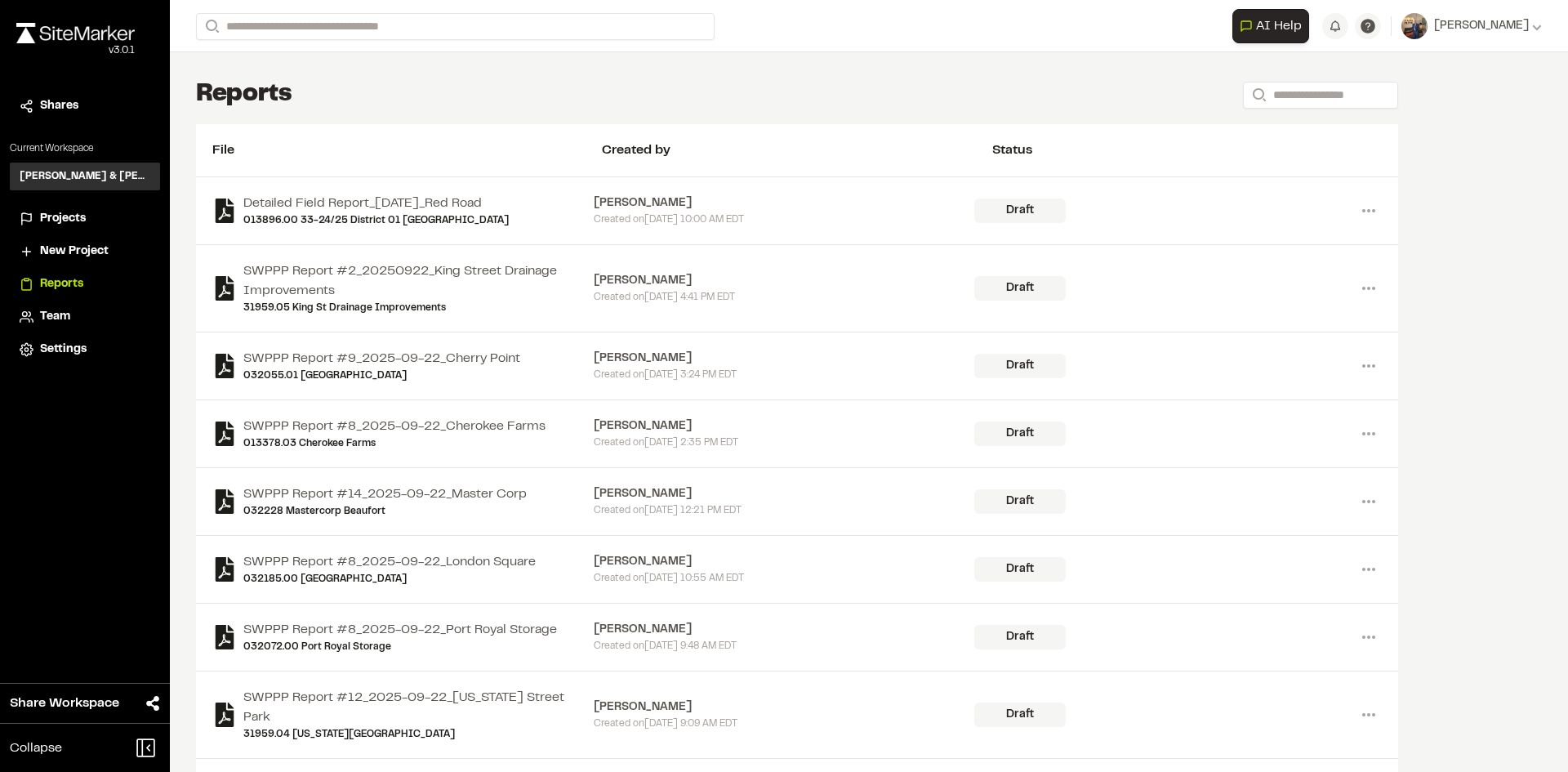
click at [59, 249] on span "New Project" at bounding box center [73, 251] width 68 height 18
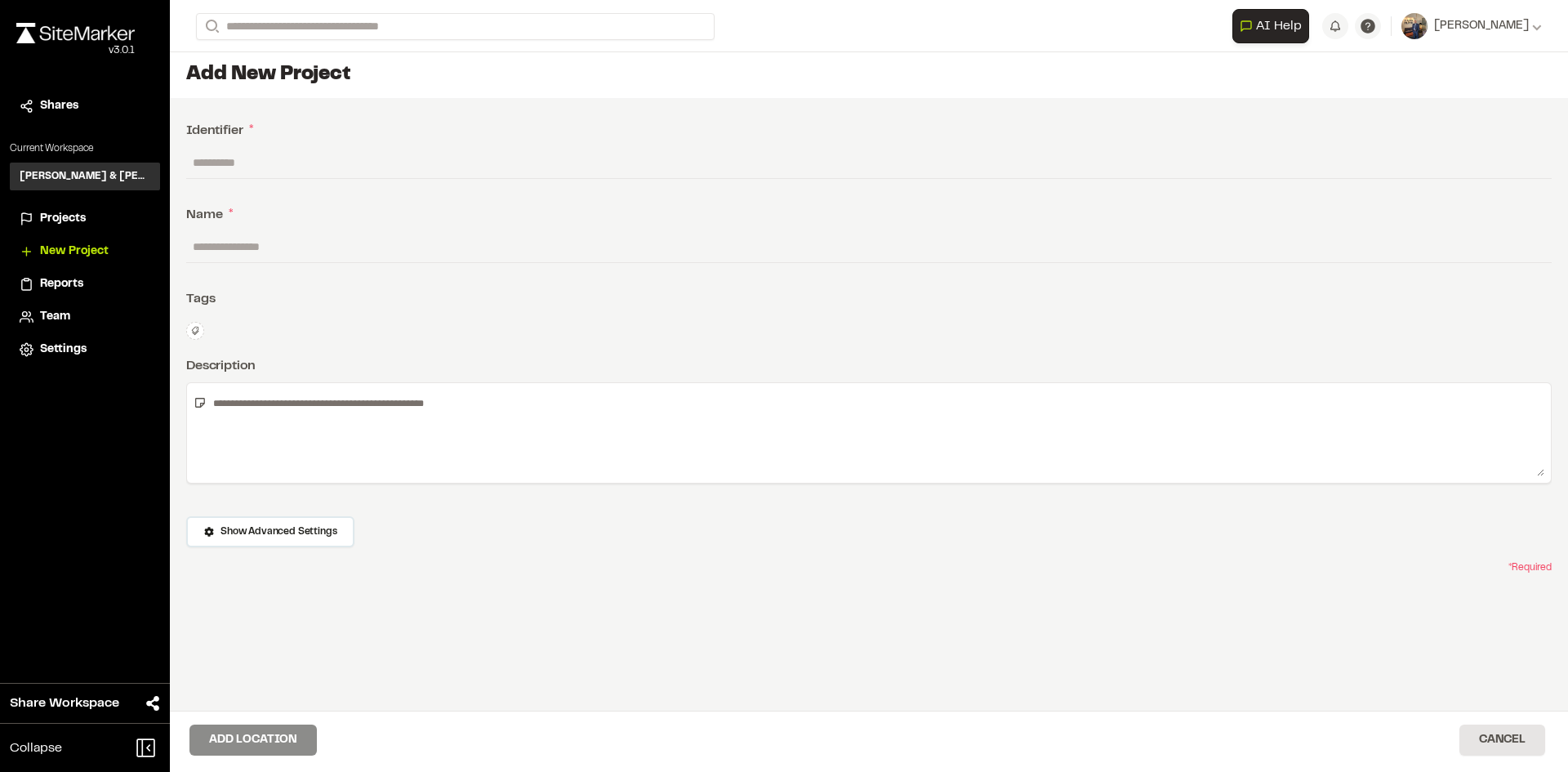
click at [63, 216] on span "Projects" at bounding box center [62, 218] width 45 height 18
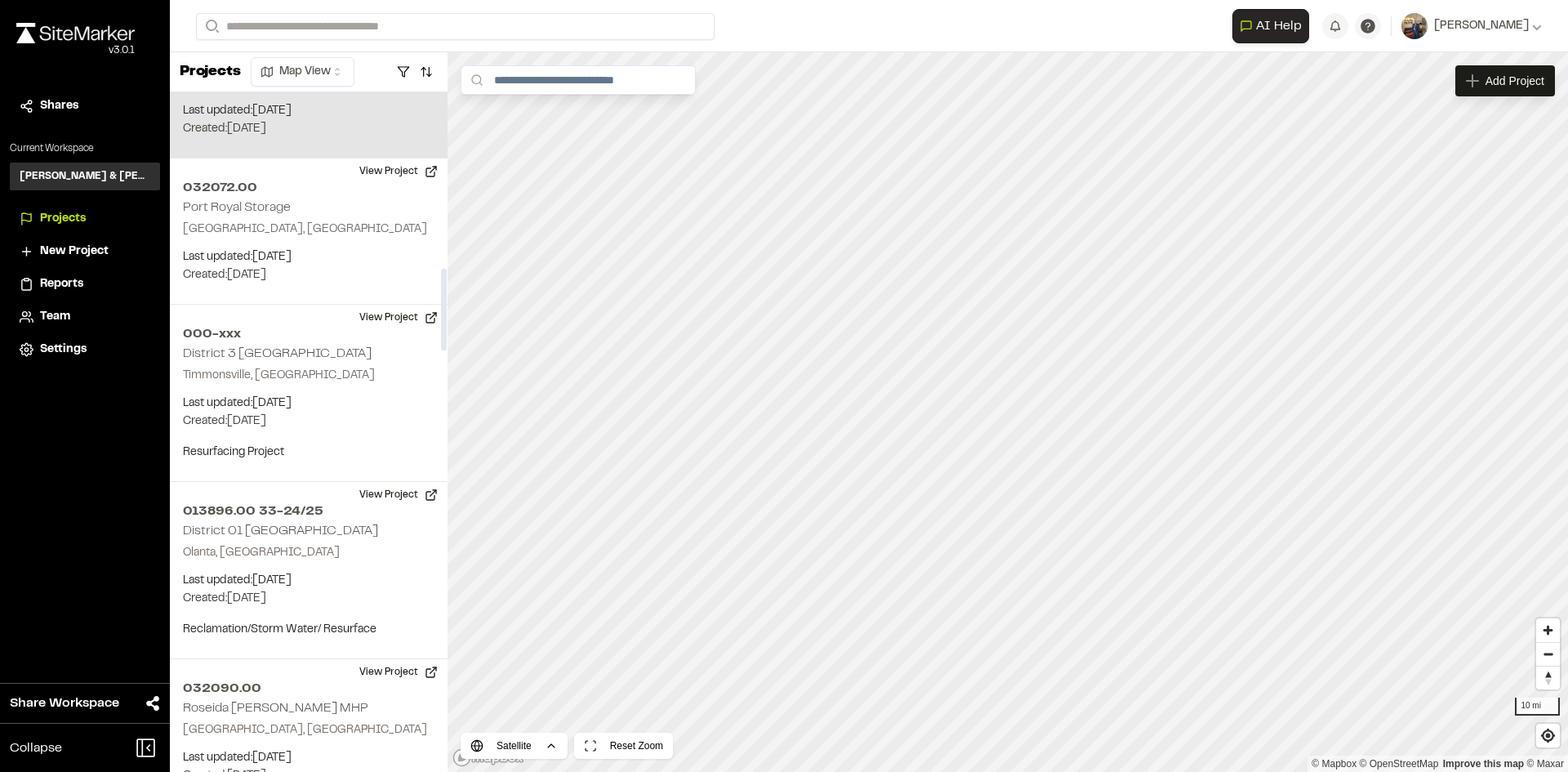
scroll to position [1552, 0]
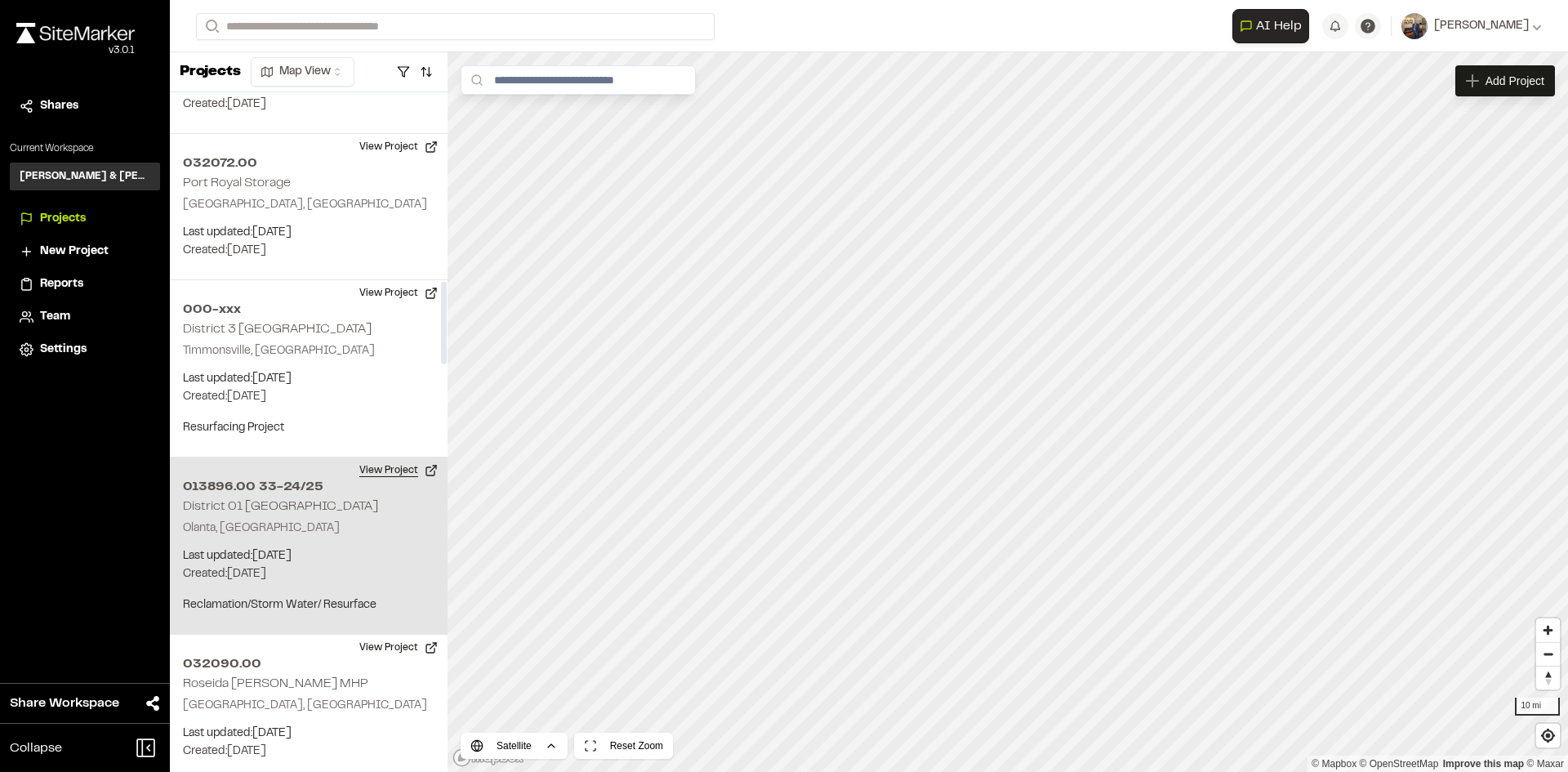
click at [397, 458] on button "View Project" at bounding box center [398, 471] width 98 height 26
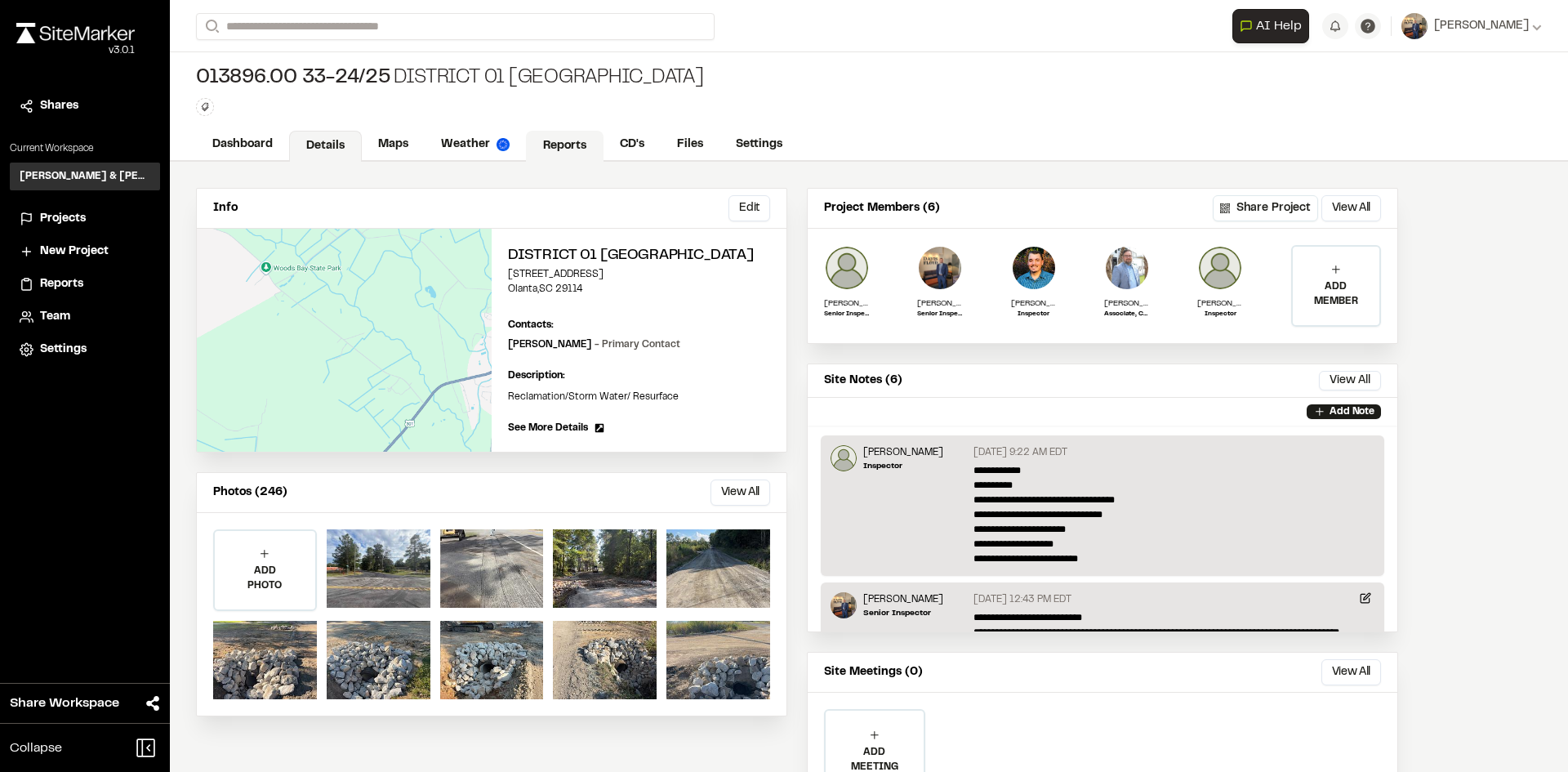
click at [571, 136] on link "Reports" at bounding box center [564, 145] width 78 height 31
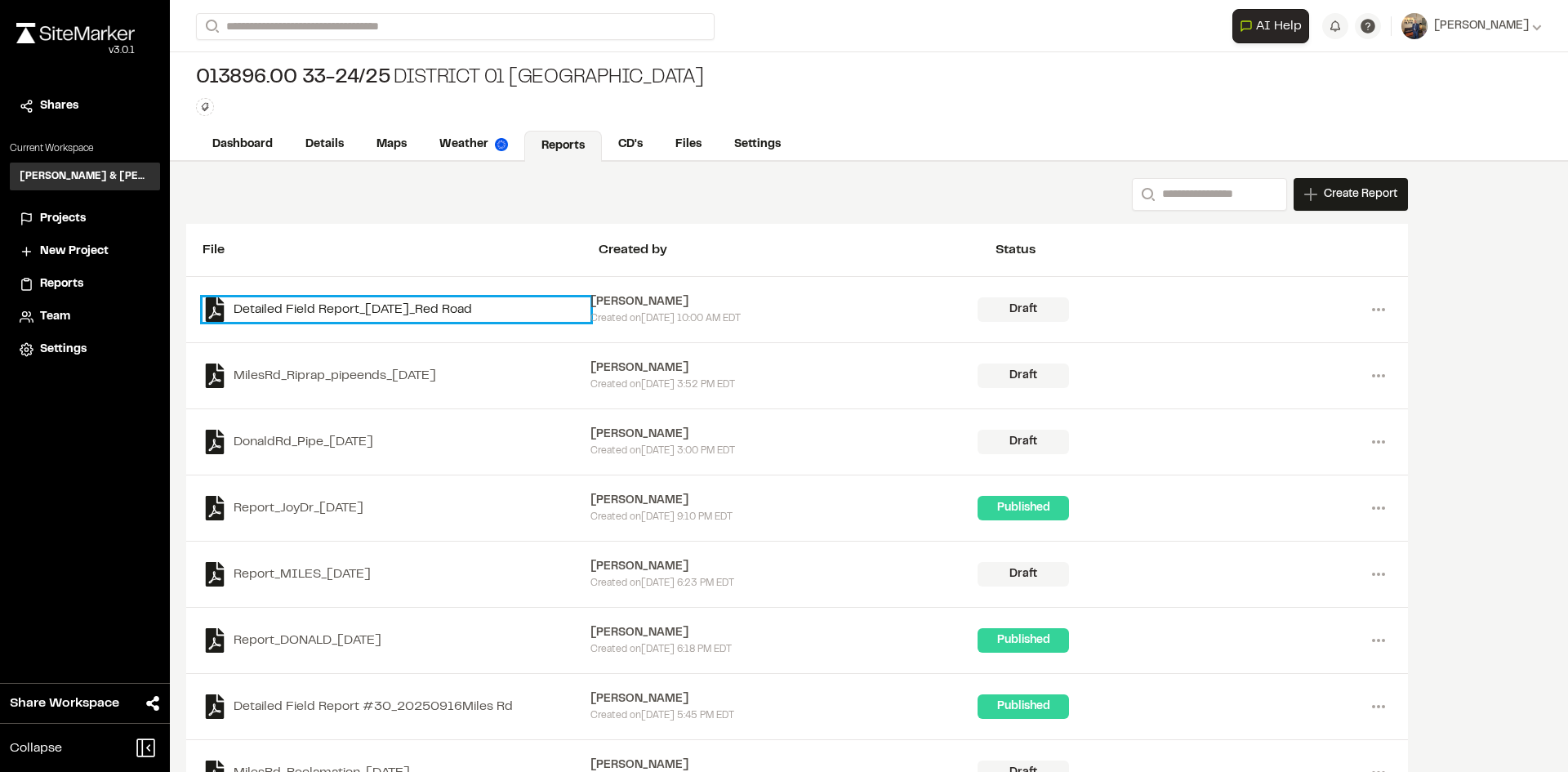
click at [369, 303] on link "Detailed Field Report_[DATE]_Red Road" at bounding box center [396, 309] width 388 height 25
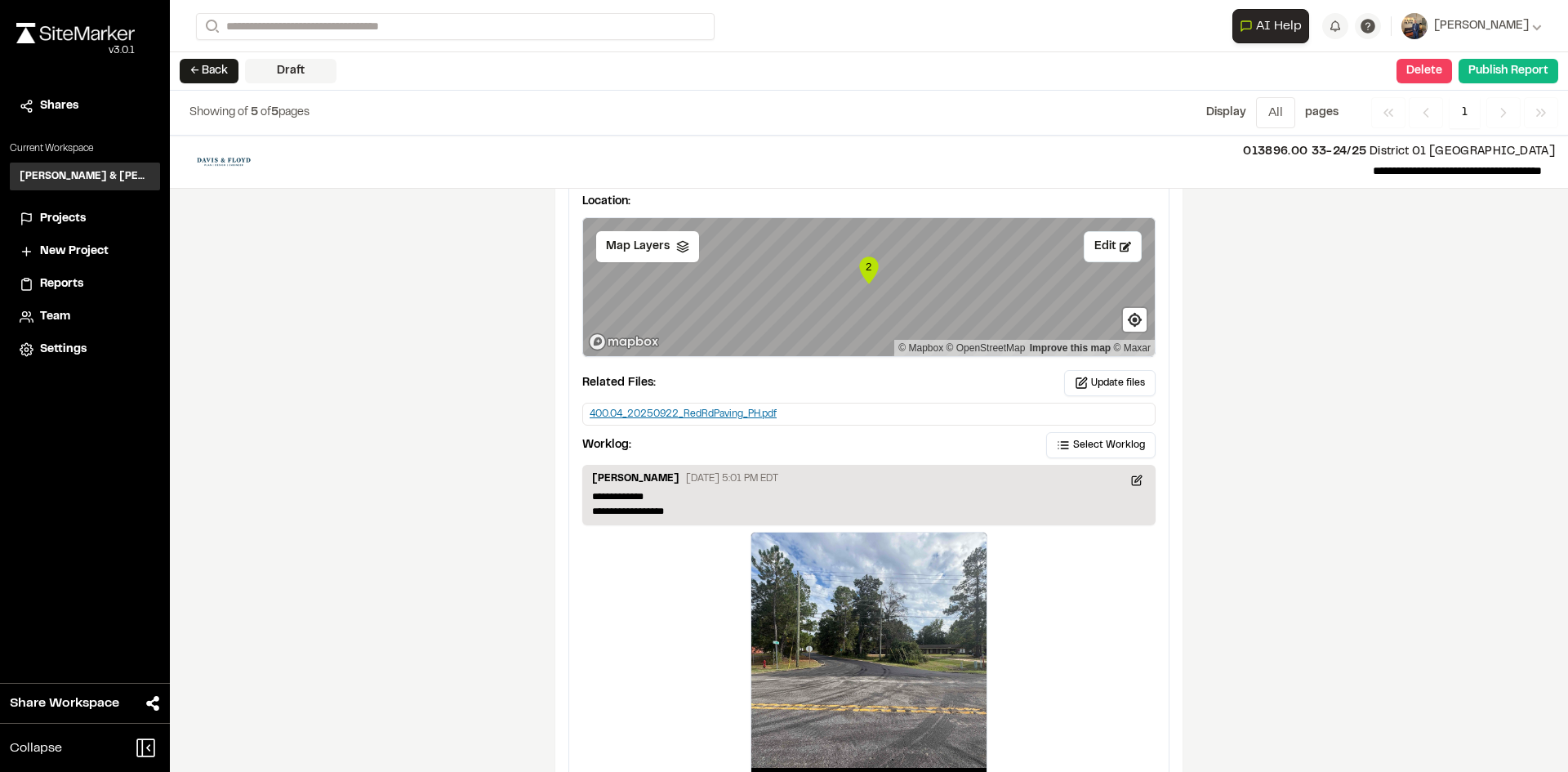
scroll to position [2614, 0]
click at [707, 414] on div "400.04_20250922_RedRdPaving_PH.pdf" at bounding box center [683, 413] width 187 height 15
